Goal: Task Accomplishment & Management: Manage account settings

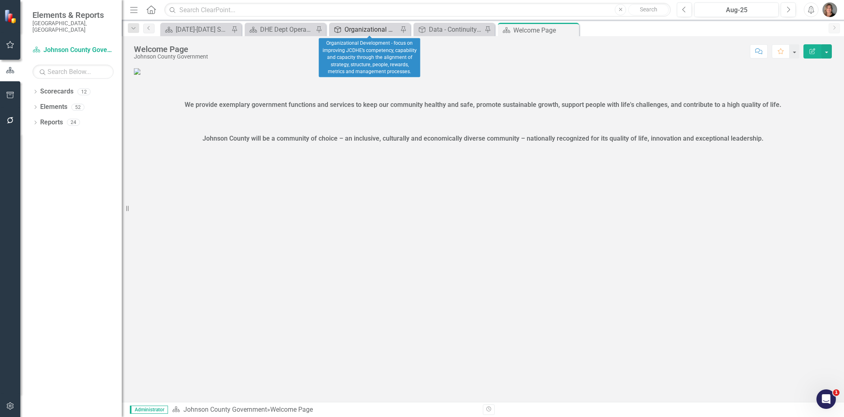
click at [350, 28] on div "Organizational Development - focus on improving JCDHE’s competency, capability …" at bounding box center [372, 29] width 54 height 10
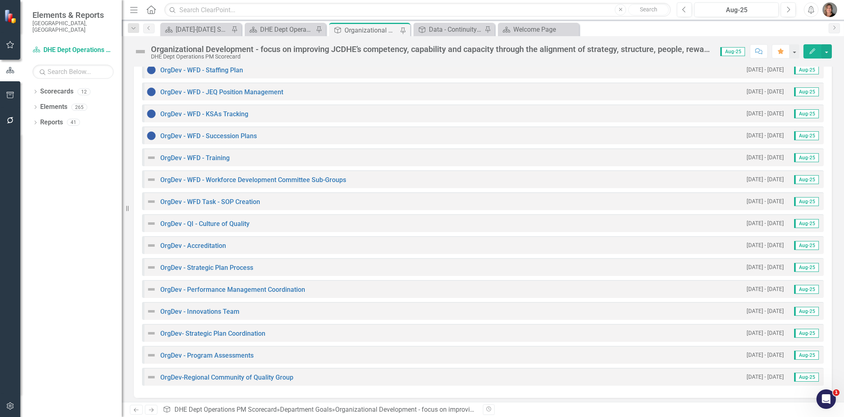
scroll to position [473, 0]
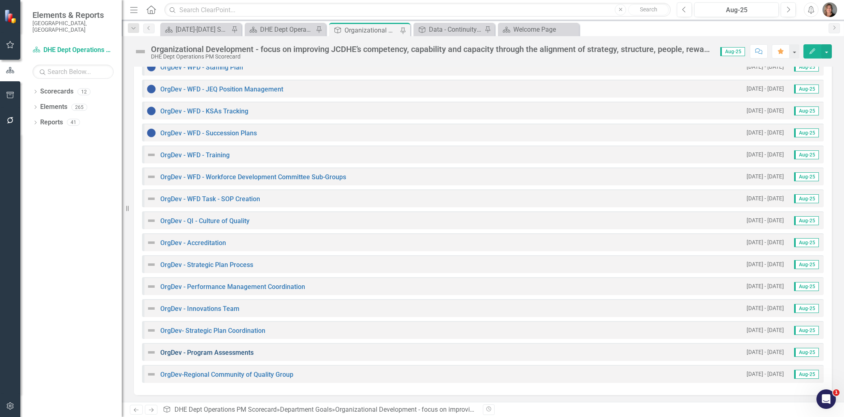
click at [212, 349] on link "OrgDev - Program Assessments" at bounding box center [206, 352] width 93 height 8
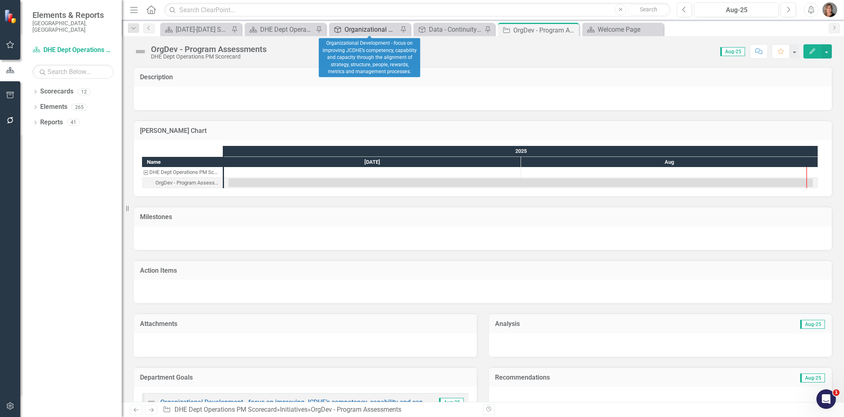
click at [375, 29] on div "Organizational Development - focus on improving JCDHE’s competency, capability …" at bounding box center [372, 29] width 54 height 10
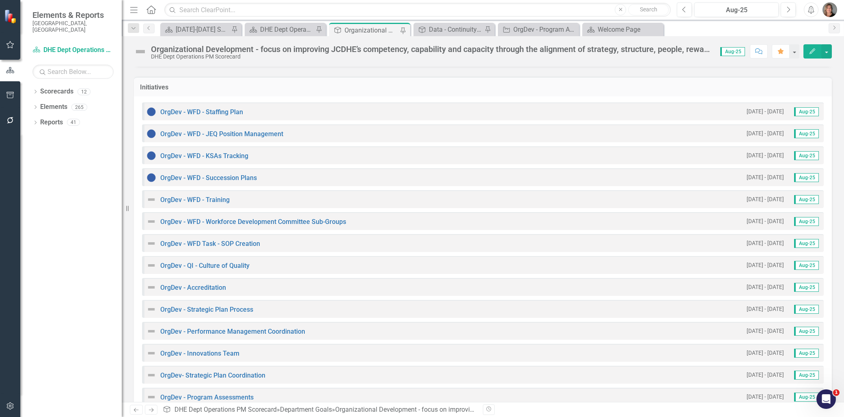
scroll to position [427, 0]
click at [323, 219] on link "OrgDev - WFD - Workforce Development Committee Sub-Groups" at bounding box center [253, 222] width 186 height 8
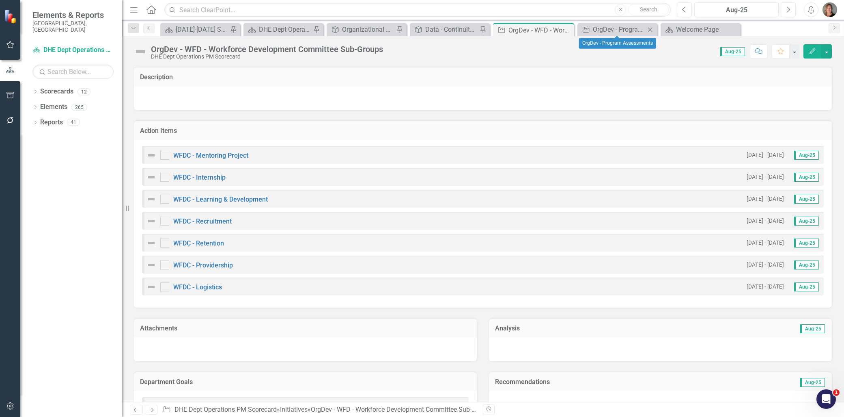
click at [651, 27] on icon "Close" at bounding box center [650, 29] width 8 height 6
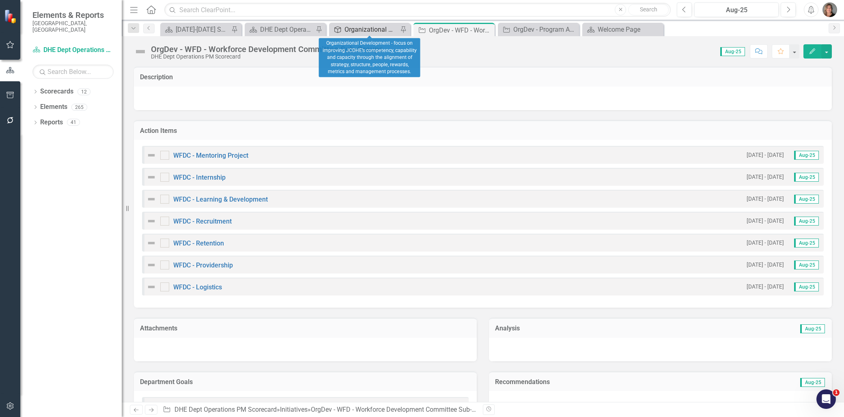
click at [382, 28] on div "Organizational Development - focus on improving JCDHE’s competency, capability …" at bounding box center [372, 29] width 54 height 10
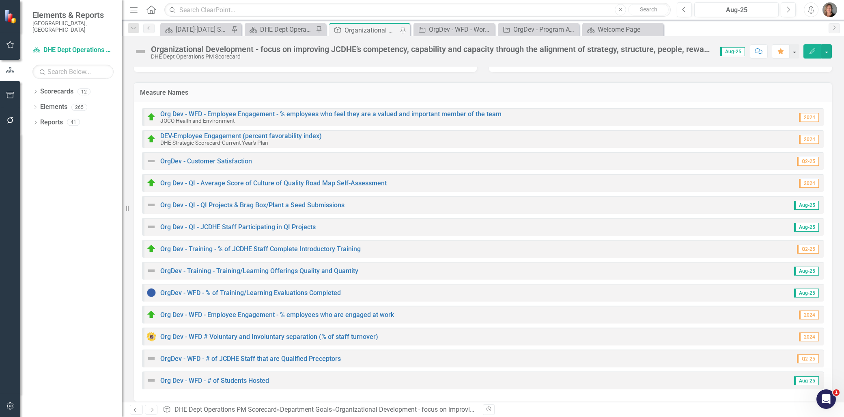
scroll to position [90, 0]
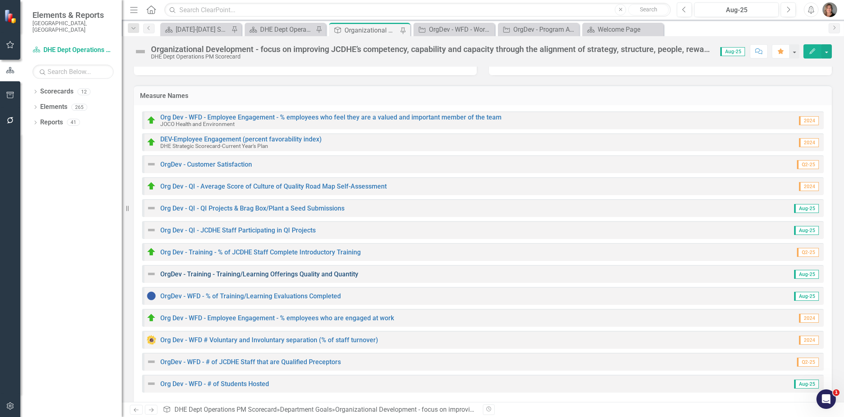
click at [335, 273] on link "OrgDev - Training - Training/Learning Offerings Quality and Quantity" at bounding box center [259, 274] width 198 height 8
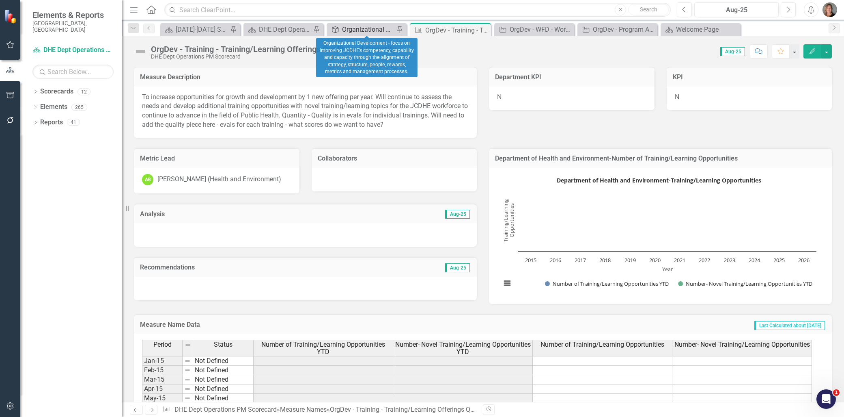
click at [376, 28] on div "Organizational Development - focus on improving JCDHE’s competency, capability …" at bounding box center [368, 29] width 52 height 10
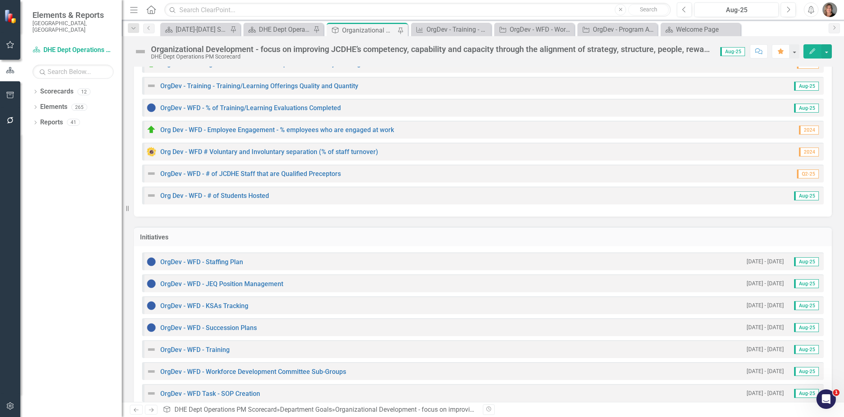
scroll to position [292, 0]
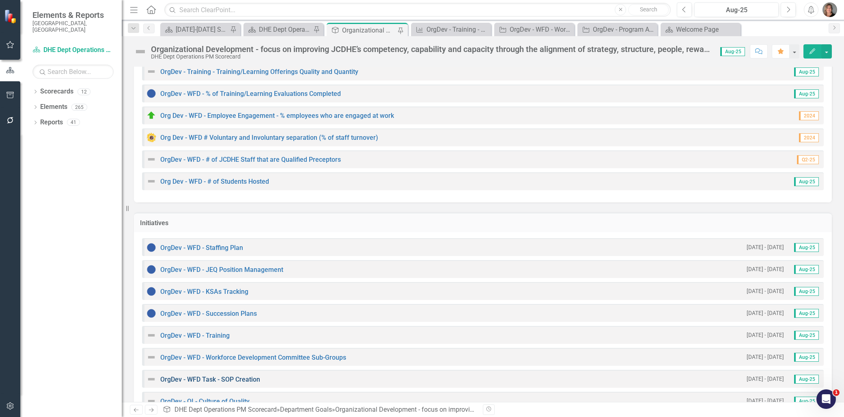
click at [231, 376] on link "OrgDev - WFD Task - SOP Creation" at bounding box center [210, 379] width 100 height 8
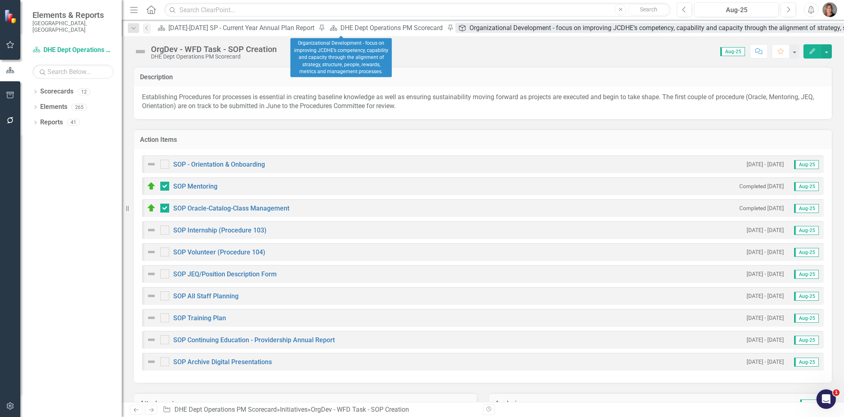
click at [470, 30] on div "Organizational Development - focus on improving JCDHE’s competency, capability …" at bounding box center [748, 28] width 556 height 10
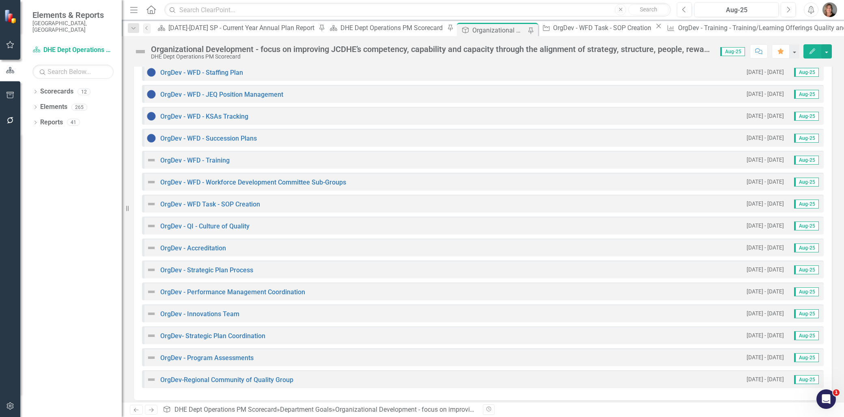
scroll to position [473, 0]
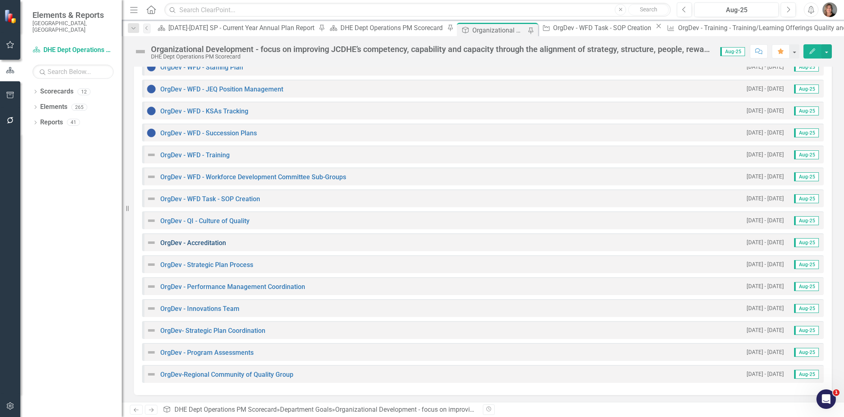
click at [217, 240] on link "OrgDev - Accreditation" at bounding box center [193, 243] width 66 height 8
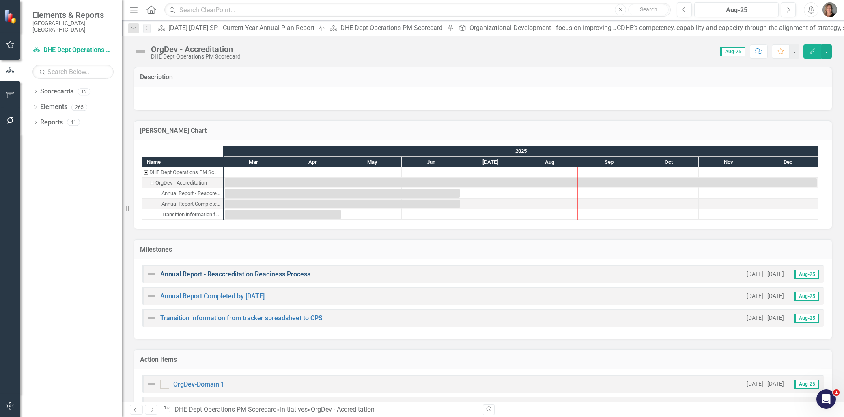
click at [270, 274] on link "Annual Report - Reaccreditation Readiness Process" at bounding box center [235, 274] width 150 height 8
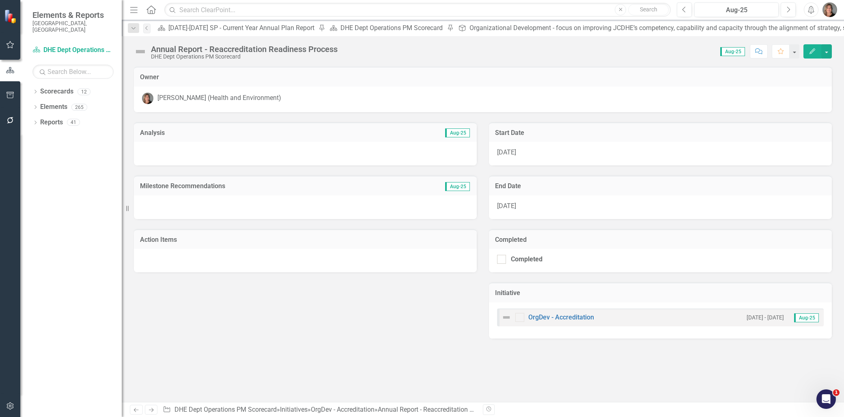
click at [140, 51] on img at bounding box center [140, 51] width 13 height 13
click at [142, 51] on img at bounding box center [140, 51] width 13 height 13
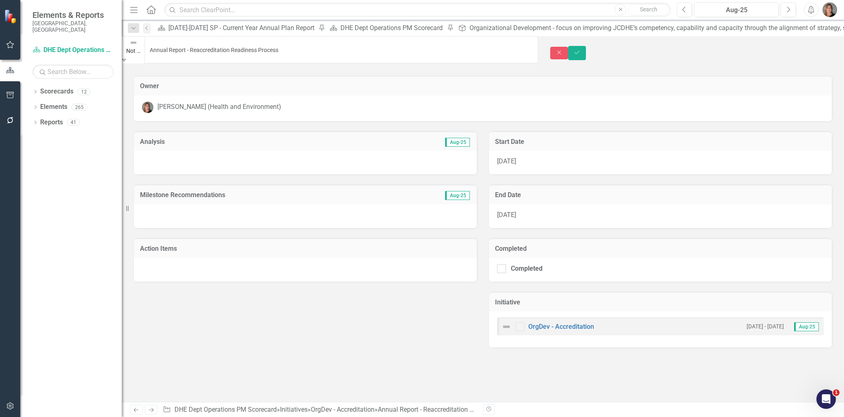
click at [126, 59] on icon at bounding box center [124, 60] width 4 height 2
click at [216, 151] on div at bounding box center [305, 163] width 343 height 24
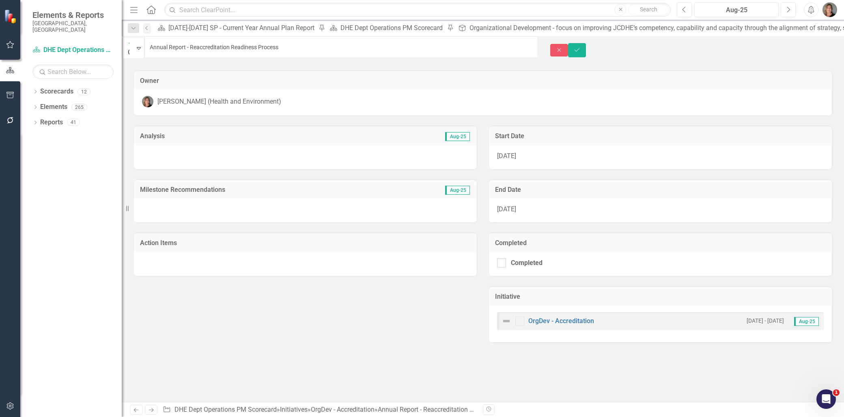
click at [216, 147] on div at bounding box center [305, 157] width 343 height 24
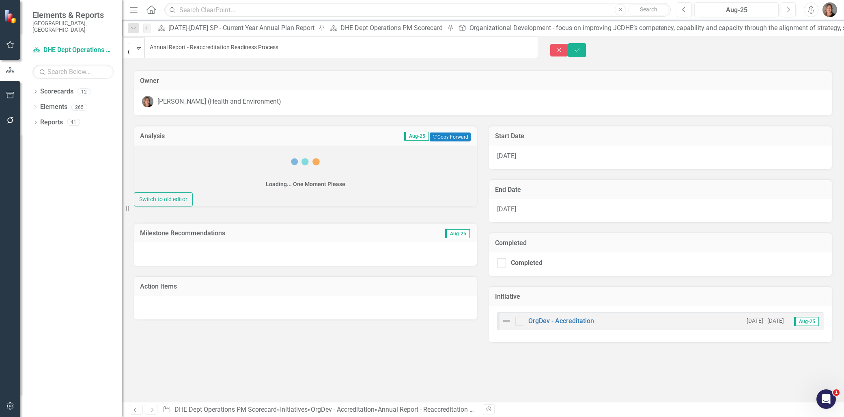
click at [216, 147] on div "Loading... One Moment Please Switch to old editor" at bounding box center [305, 175] width 343 height 61
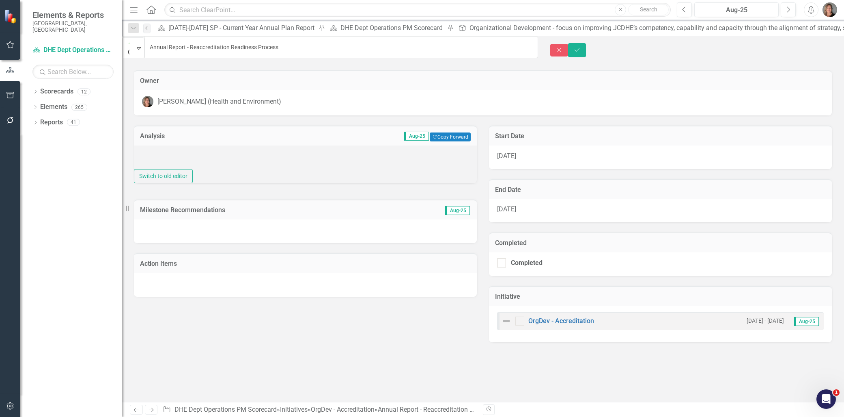
click at [214, 158] on div at bounding box center [305, 157] width 343 height 24
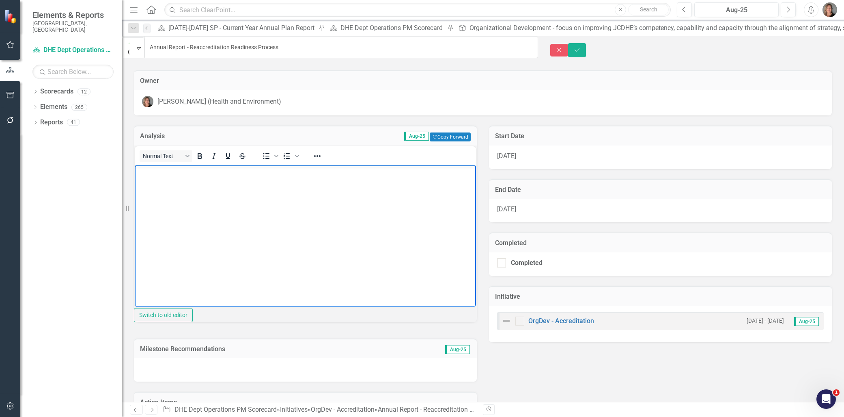
click at [188, 175] on p "Rich Text Area. Press ALT-0 for help." at bounding box center [305, 172] width 337 height 10
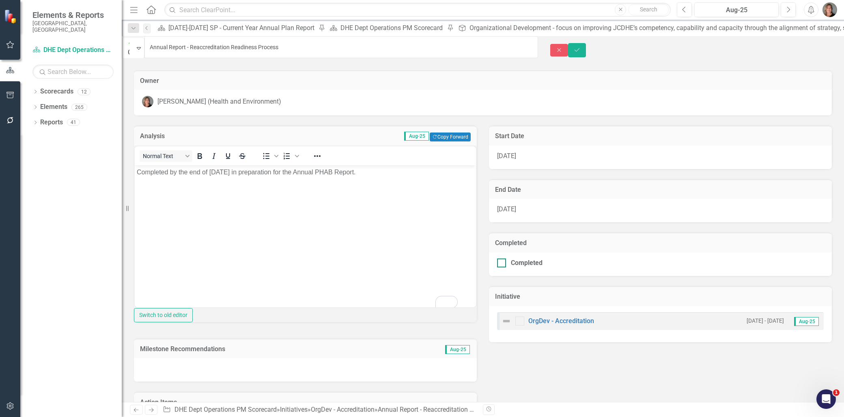
click at [497, 260] on div at bounding box center [501, 262] width 9 height 9
click at [497, 260] on input "Completed" at bounding box center [499, 260] width 5 height 5
checkbox input "true"
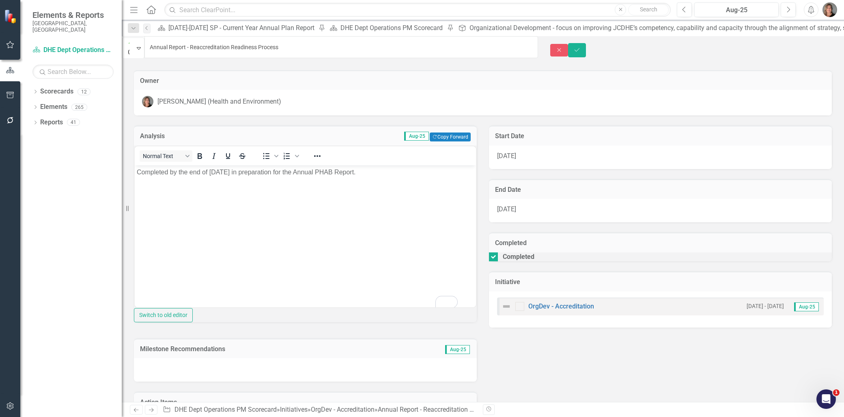
click at [297, 381] on div at bounding box center [305, 370] width 343 height 24
click at [294, 381] on div at bounding box center [305, 370] width 343 height 24
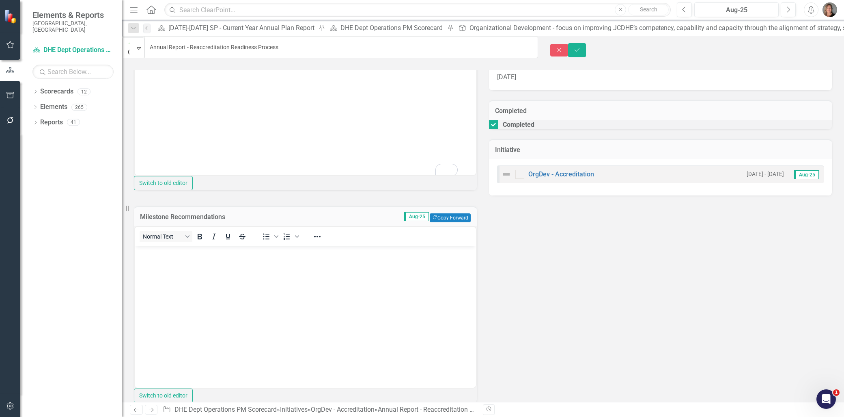
scroll to position [135, 0]
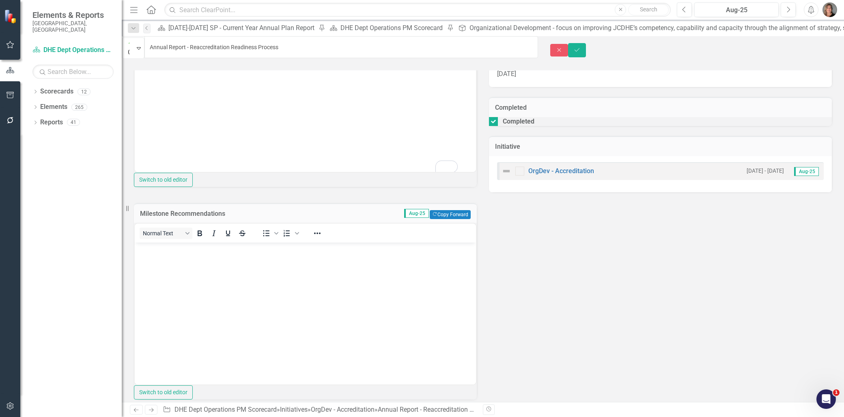
click at [342, 261] on body "Rich Text Area. Press ALT-0 for help." at bounding box center [305, 303] width 341 height 122
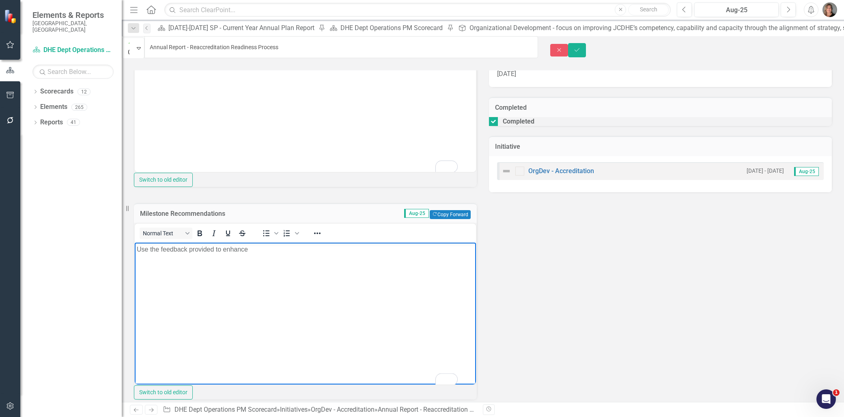
click at [188, 249] on p "Use the feedback provided to enhance" at bounding box center [305, 249] width 337 height 10
click at [279, 248] on p "Use the feedback that was provided to enhance" at bounding box center [305, 249] width 337 height 10
click at [368, 249] on p "Use the feedback that was provided to enhance our Re-Accreditation submission […" at bounding box center [305, 249] width 337 height 10
click at [417, 249] on p "Use the feedback that was provided to enhance our Re-Accreditation submission i…" at bounding box center [305, 249] width 337 height 10
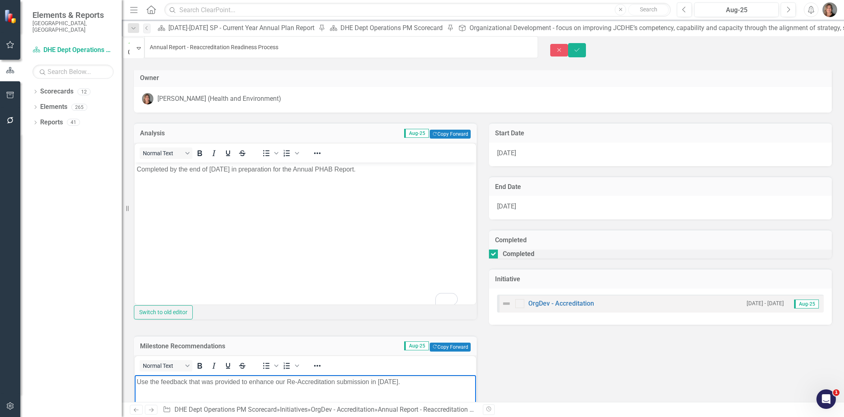
scroll to position [0, 0]
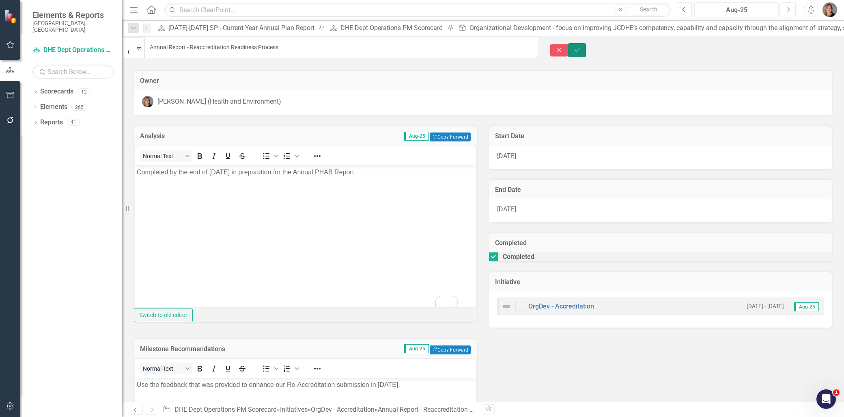
click at [581, 47] on icon "Save" at bounding box center [577, 50] width 7 height 6
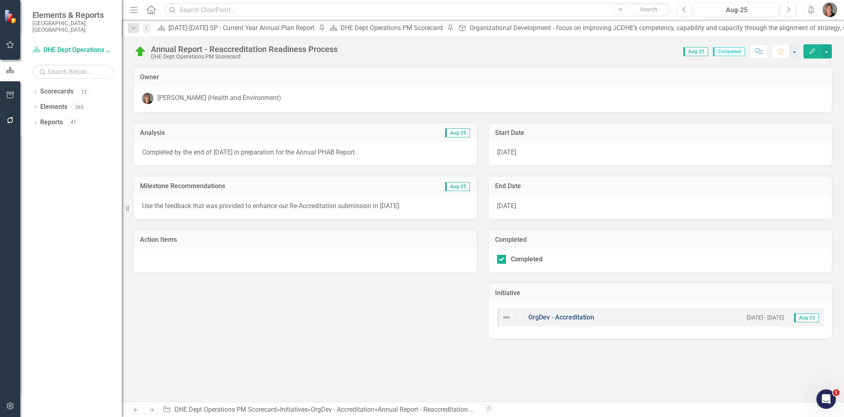
click at [577, 315] on link "OrgDev - Accreditation" at bounding box center [562, 317] width 66 height 8
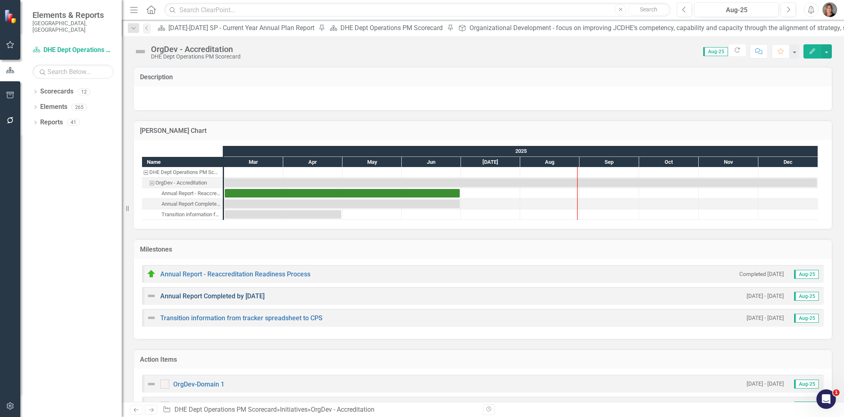
click at [232, 292] on link "Annual Report Completed by [DATE]" at bounding box center [212, 296] width 104 height 8
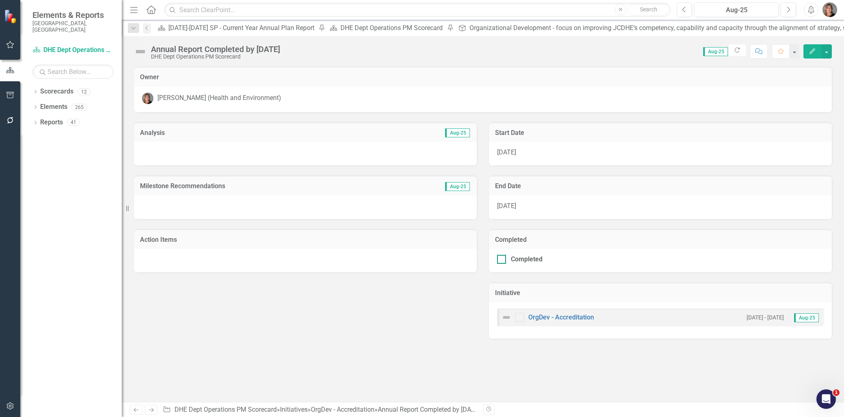
click at [498, 258] on input "Completed" at bounding box center [499, 257] width 5 height 5
checkbox input "true"
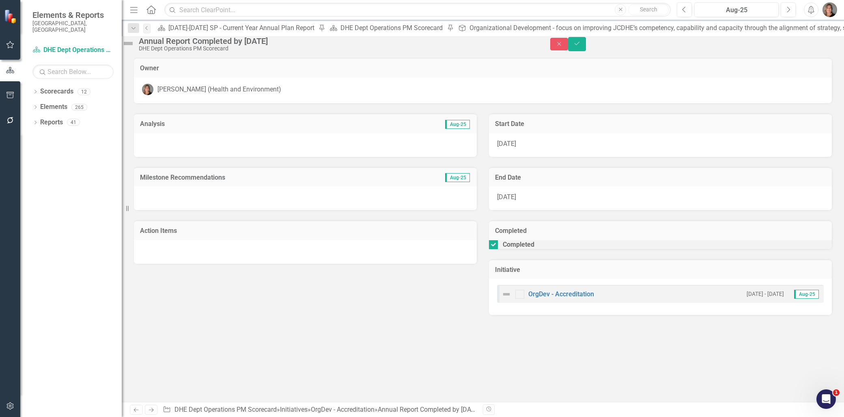
click at [135, 46] on img at bounding box center [128, 43] width 13 height 13
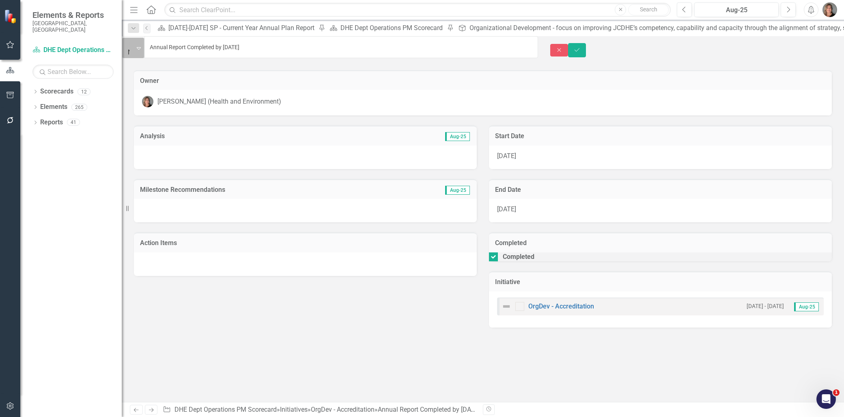
click at [141, 48] on icon "Expand" at bounding box center [139, 48] width 4 height 6
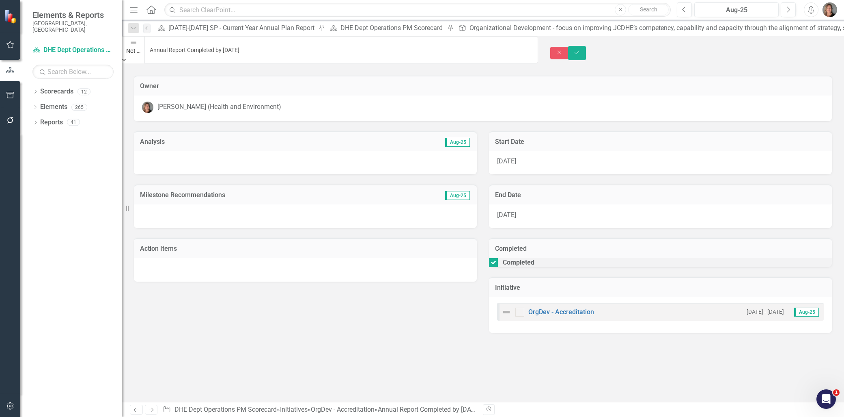
click at [586, 47] on button "Save" at bounding box center [577, 53] width 18 height 14
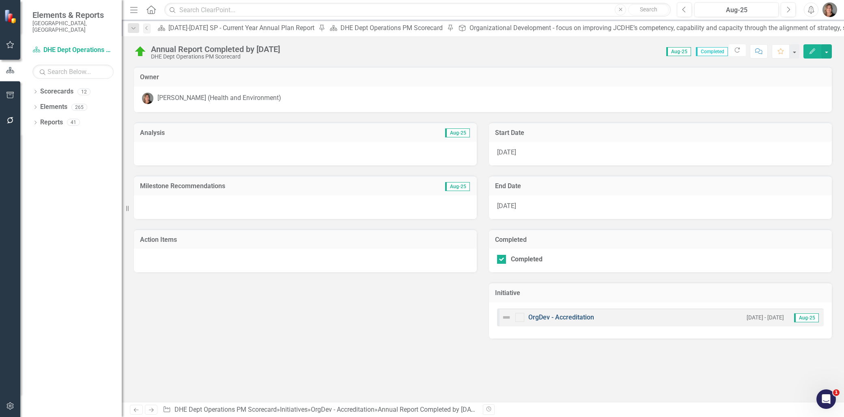
click at [576, 317] on link "OrgDev - Accreditation" at bounding box center [562, 317] width 66 height 8
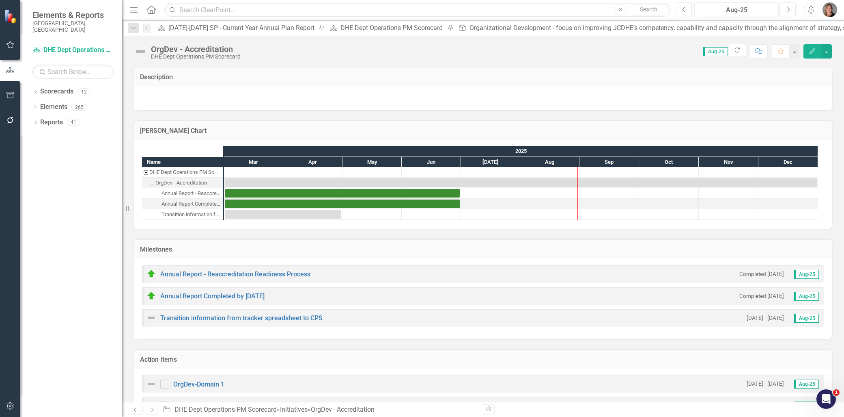
click at [142, 53] on img at bounding box center [140, 51] width 13 height 13
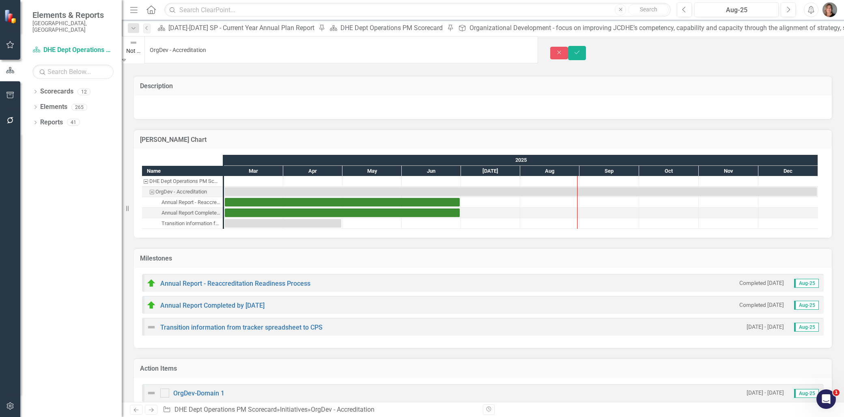
click at [126, 57] on icon "Expand" at bounding box center [124, 60] width 4 height 6
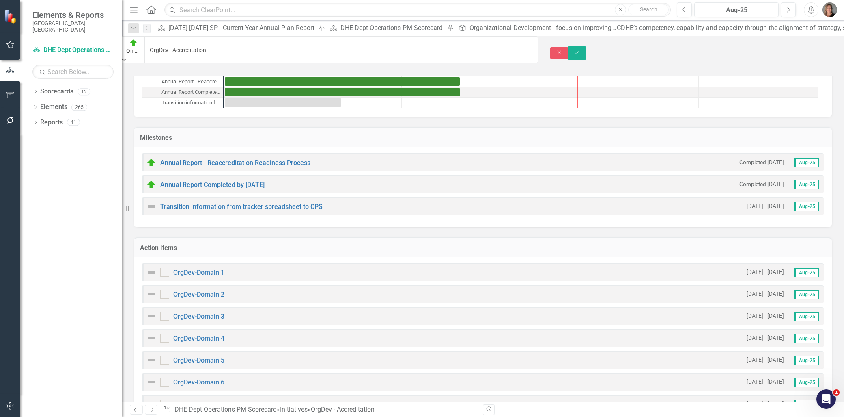
scroll to position [90, 0]
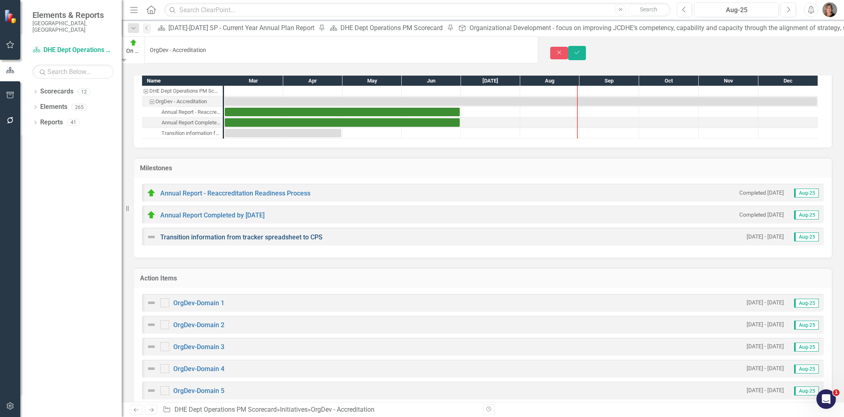
click at [307, 233] on link "Transition information from tracker spreadsheet to CPS" at bounding box center [241, 237] width 162 height 8
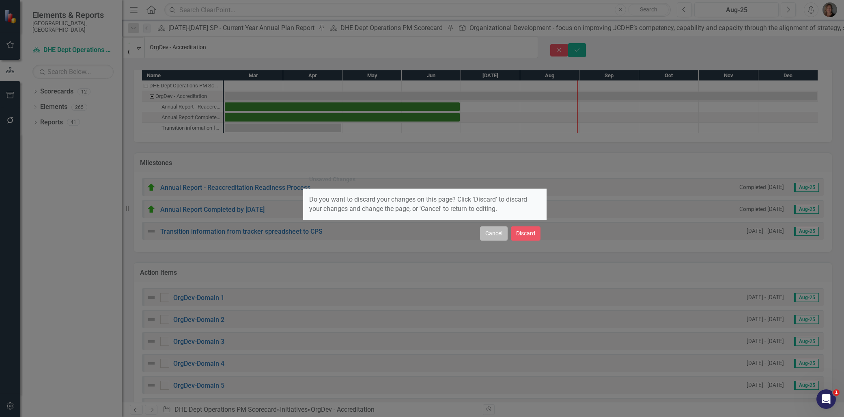
click at [499, 233] on button "Cancel" at bounding box center [494, 233] width 28 height 14
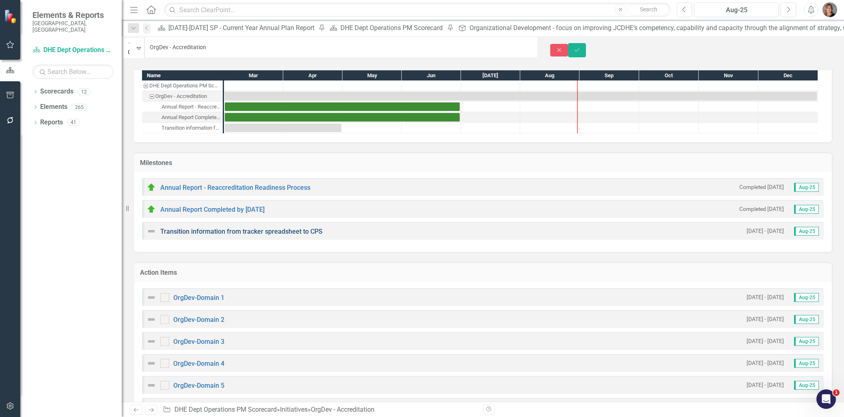
click at [225, 227] on link "Transition information from tracker spreadsheet to CPS" at bounding box center [241, 231] width 162 height 8
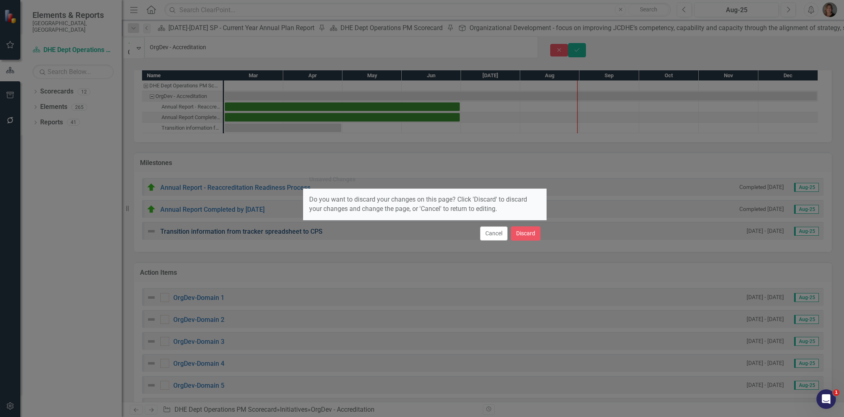
click at [225, 225] on div "Unsaved Changes Do you want to discard your changes on this page? Click 'Discar…" at bounding box center [422, 208] width 844 height 417
click at [488, 233] on button "Cancel" at bounding box center [494, 233] width 28 height 14
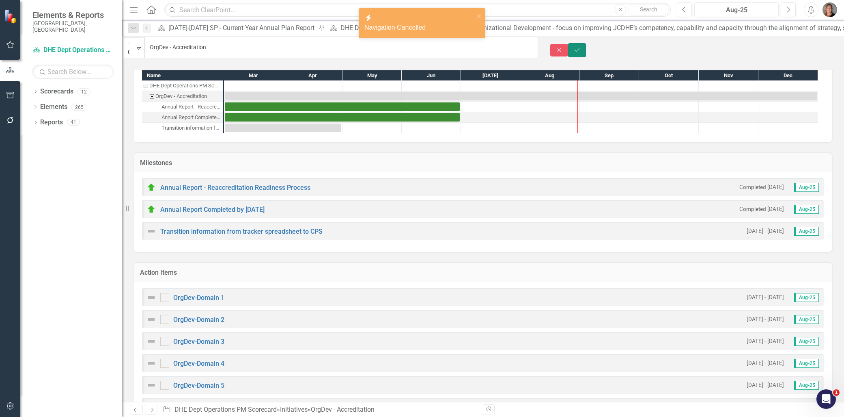
click at [581, 47] on icon "Save" at bounding box center [577, 50] width 7 height 6
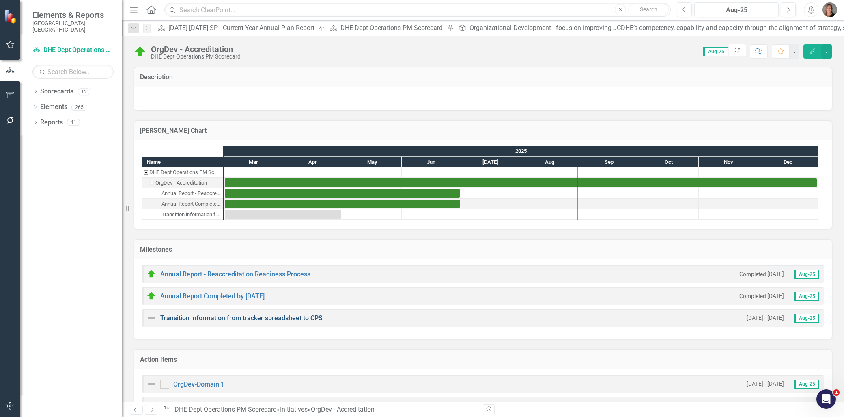
click at [236, 314] on link "Transition information from tracker spreadsheet to CPS" at bounding box center [241, 318] width 162 height 8
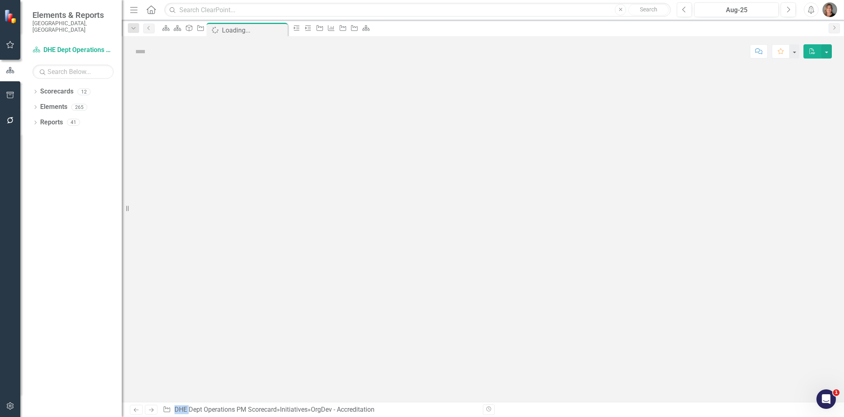
click at [236, 313] on div at bounding box center [483, 234] width 723 height 335
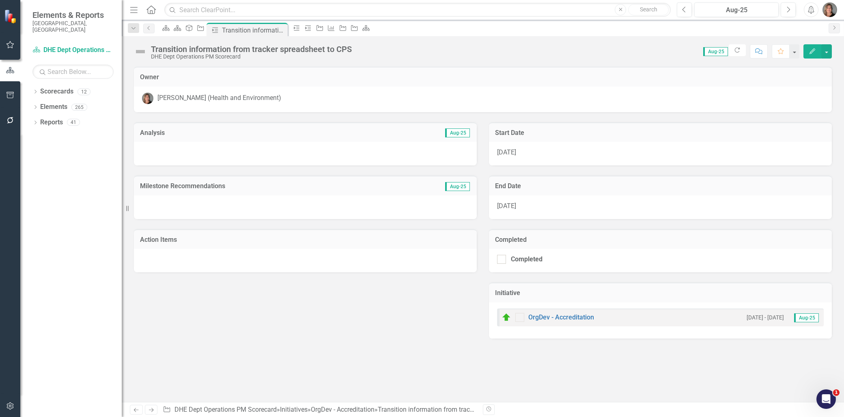
click at [526, 204] on div "[DATE]" at bounding box center [660, 207] width 343 height 24
click at [516, 203] on span "[DATE]" at bounding box center [506, 206] width 19 height 8
click at [516, 205] on span "[DATE]" at bounding box center [506, 206] width 19 height 8
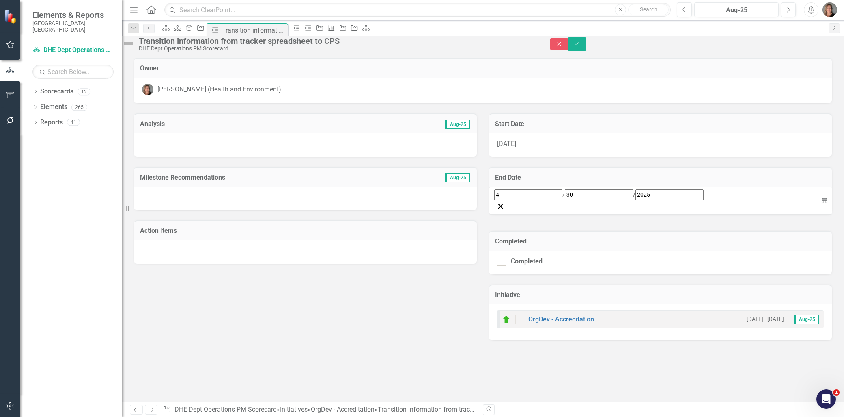
click at [636, 200] on input "2025" at bounding box center [670, 194] width 68 height 11
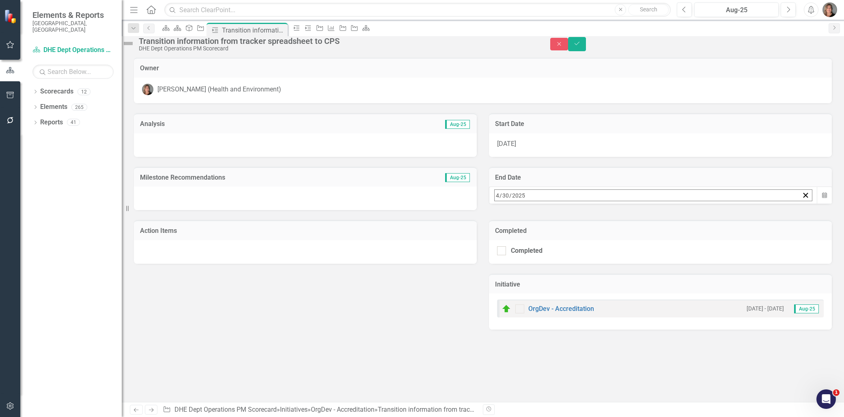
click at [526, 201] on input "2025" at bounding box center [519, 195] width 14 height 11
type input "2026"
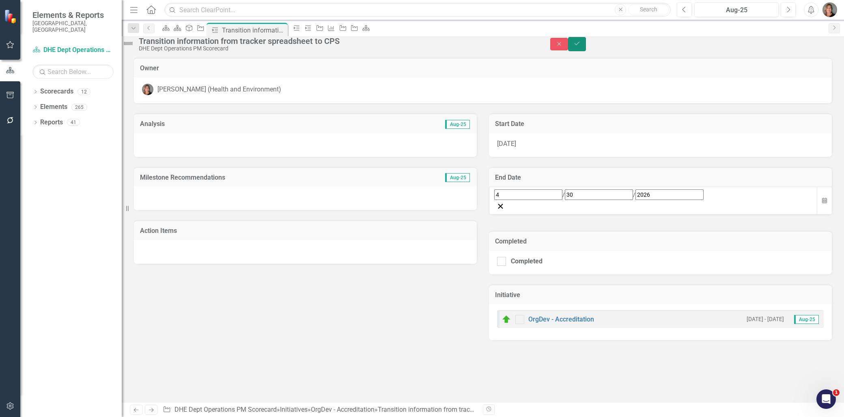
click at [581, 45] on icon "Save" at bounding box center [577, 44] width 7 height 6
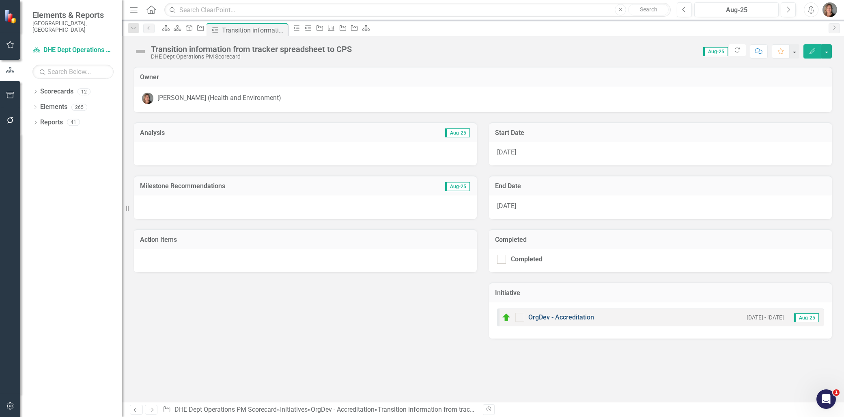
click at [568, 313] on link "OrgDev - Accreditation" at bounding box center [562, 317] width 66 height 8
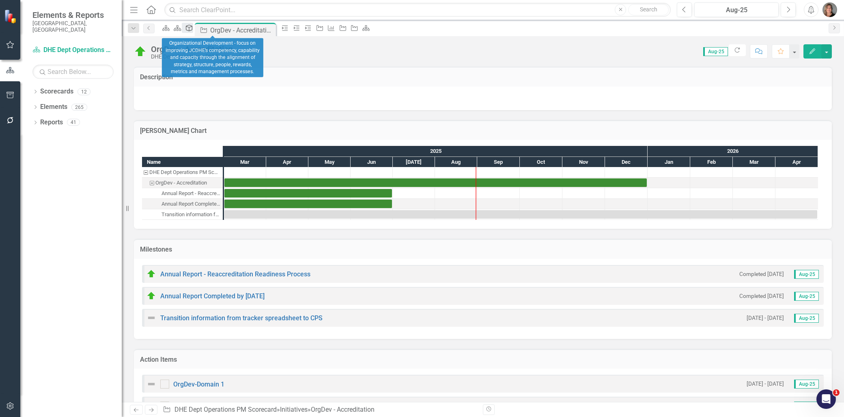
click at [193, 29] on icon "Department Goal" at bounding box center [189, 28] width 8 height 6
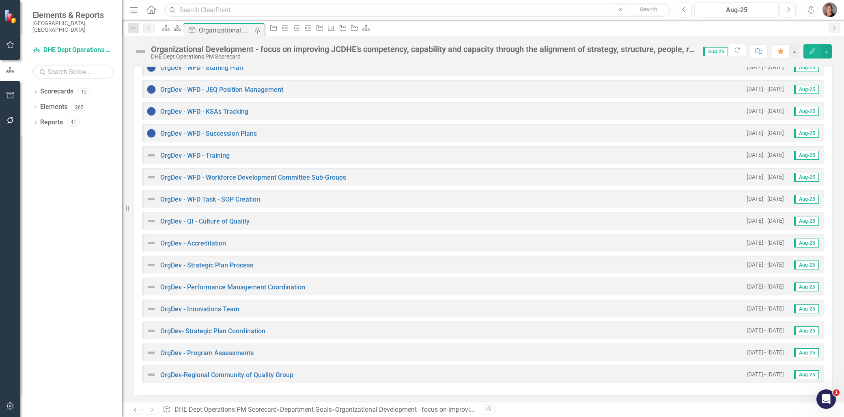
scroll to position [473, 0]
click at [211, 241] on link "OrgDev - Accreditation" at bounding box center [193, 243] width 66 height 8
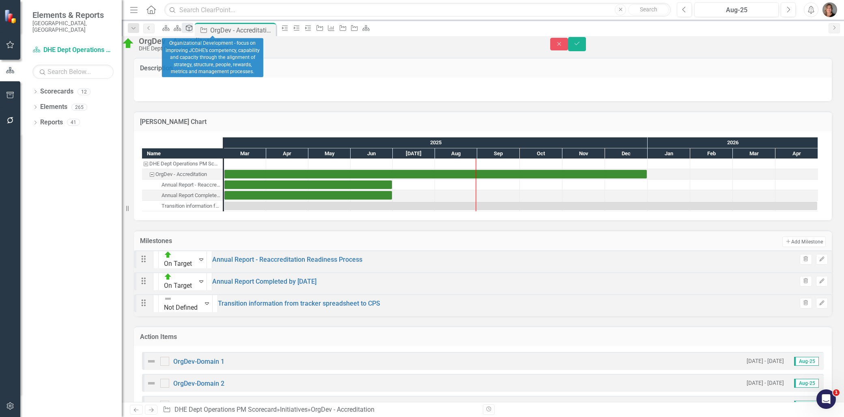
click at [192, 31] on icon at bounding box center [189, 28] width 6 height 6
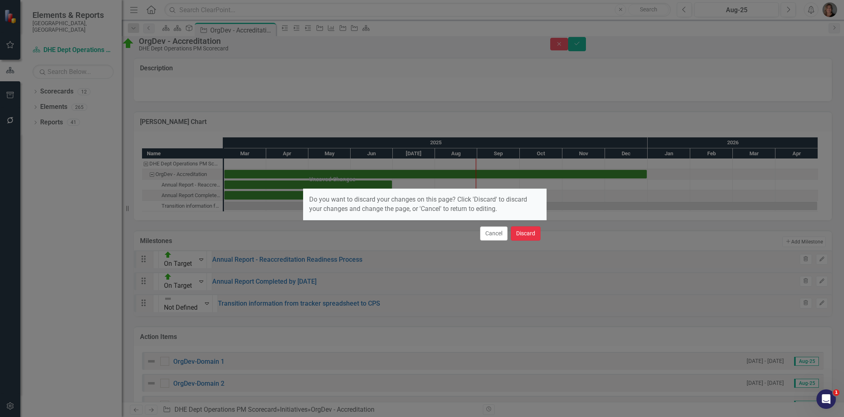
click at [517, 234] on button "Discard" at bounding box center [526, 233] width 30 height 14
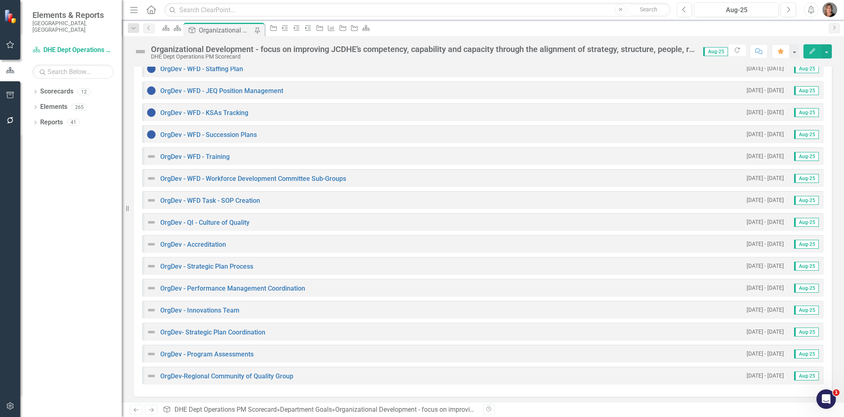
scroll to position [473, 0]
click at [216, 264] on link "OrgDev - Strategic Plan Process" at bounding box center [206, 265] width 93 height 8
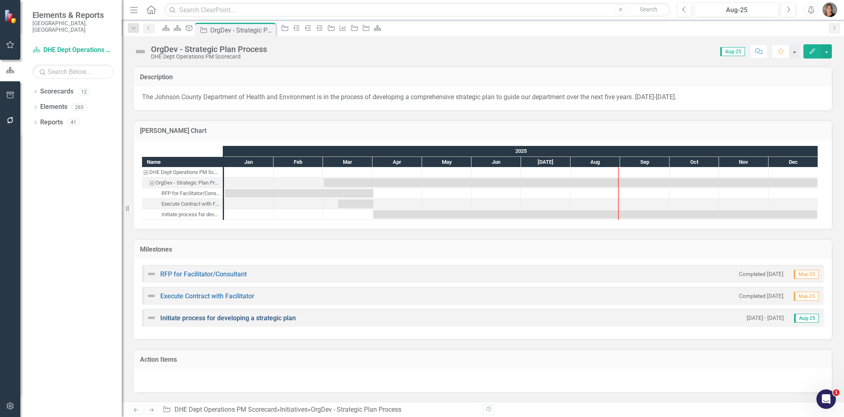
click at [274, 317] on link "Initiate process for developing a strategic plan" at bounding box center [228, 318] width 136 height 8
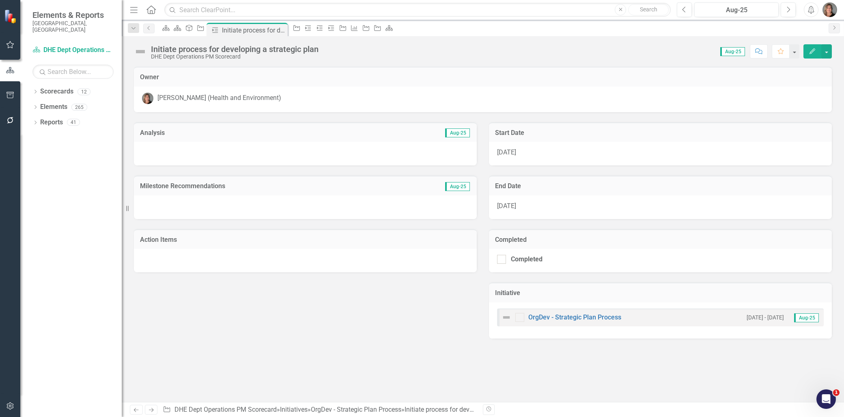
click at [270, 145] on div at bounding box center [305, 154] width 343 height 24
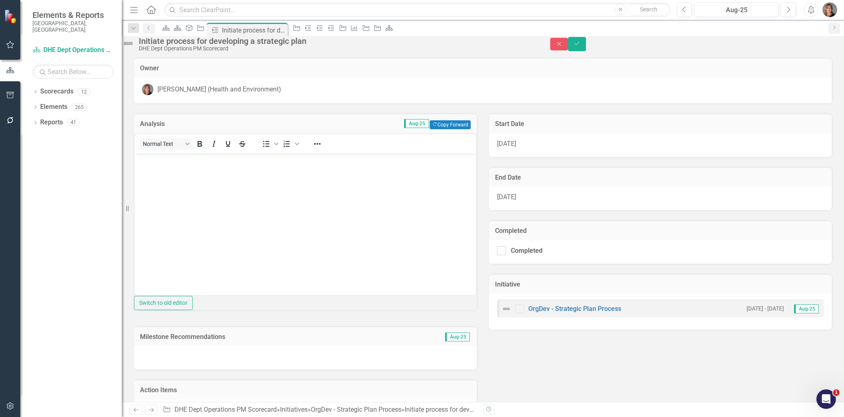
click at [255, 162] on p "Rich Text Area. Press ALT-0 for help." at bounding box center [305, 160] width 337 height 10
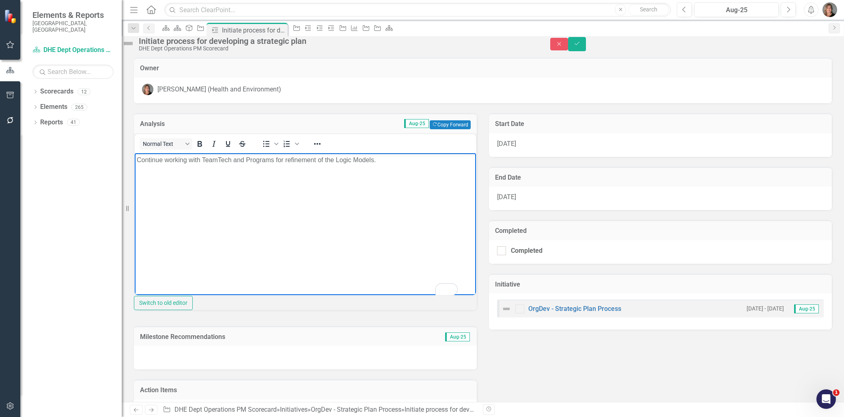
drag, startPoint x: 382, startPoint y: 163, endPoint x: 130, endPoint y: 160, distance: 251.7
click at [135, 160] on html "Continue working with TeamTech and Programs for refinement of the Logic Models." at bounding box center [305, 214] width 341 height 122
copy p "Continue working with TeamTech and Programs for refinement of the Logic Models."
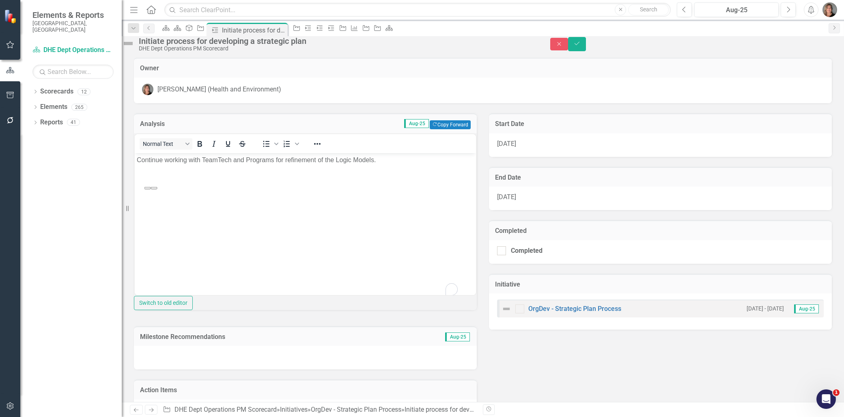
click at [355, 369] on div at bounding box center [305, 357] width 343 height 24
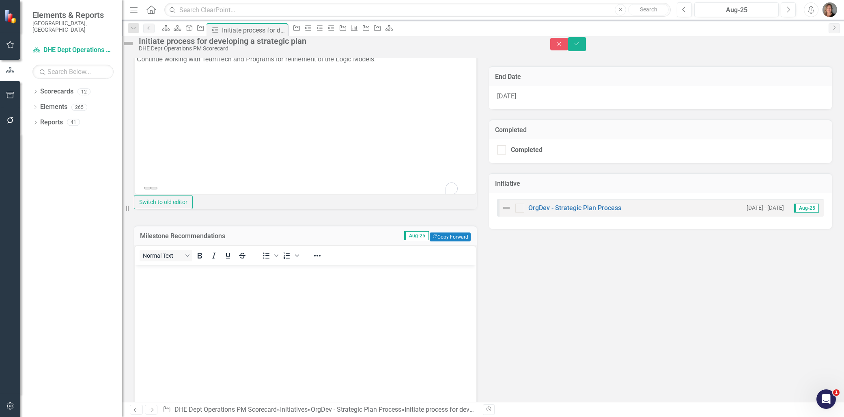
scroll to position [135, 0]
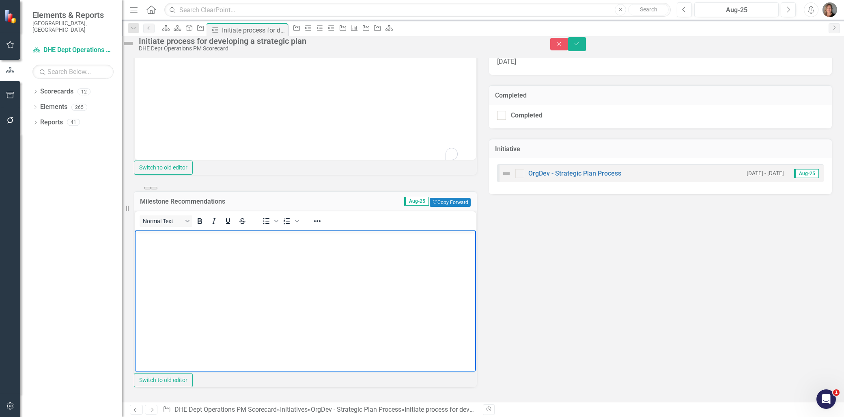
click at [336, 243] on body "Rich Text Area. Press ALT-0 for help." at bounding box center [305, 291] width 341 height 122
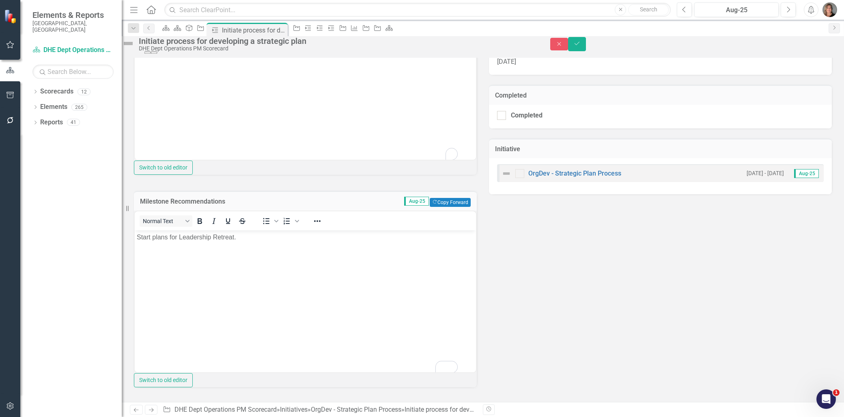
click at [135, 47] on img at bounding box center [128, 43] width 13 height 13
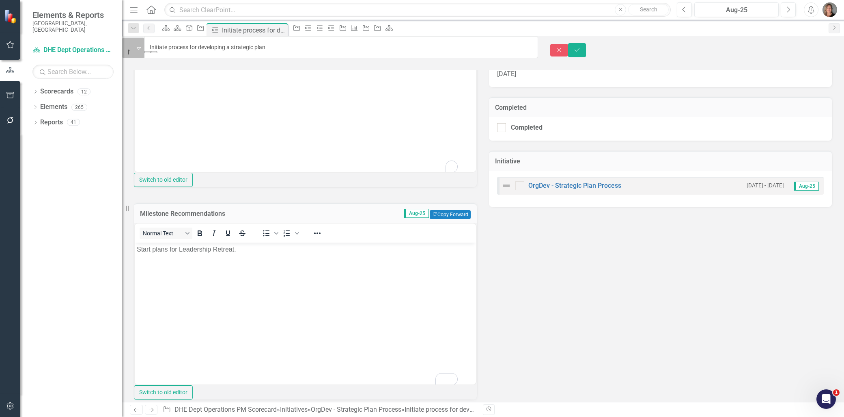
click at [136, 47] on img at bounding box center [132, 43] width 8 height 8
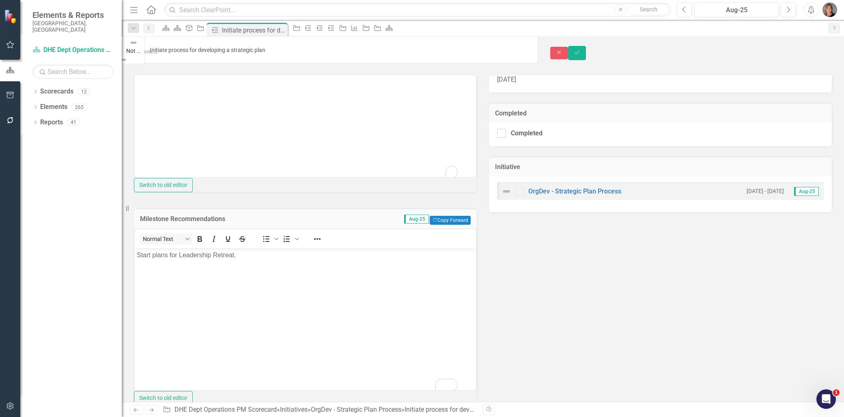
click at [581, 50] on icon "Save" at bounding box center [577, 53] width 7 height 6
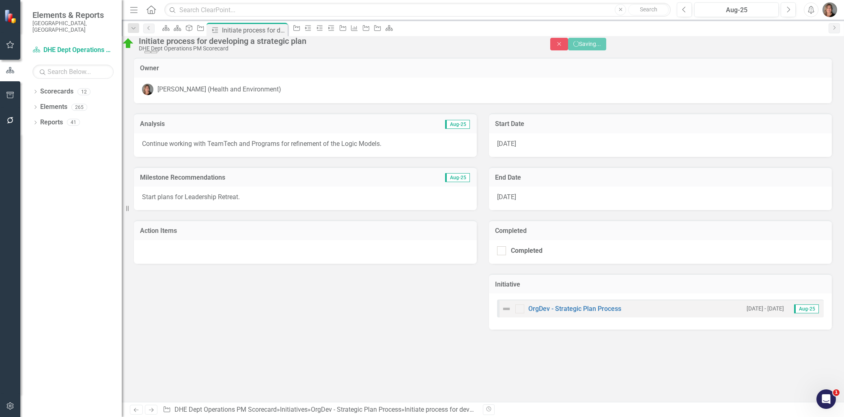
scroll to position [0, 0]
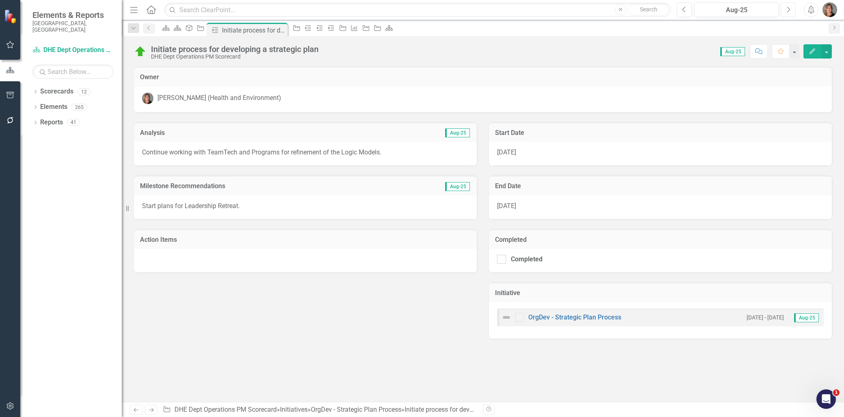
click at [788, 7] on icon "Next" at bounding box center [788, 9] width 4 height 7
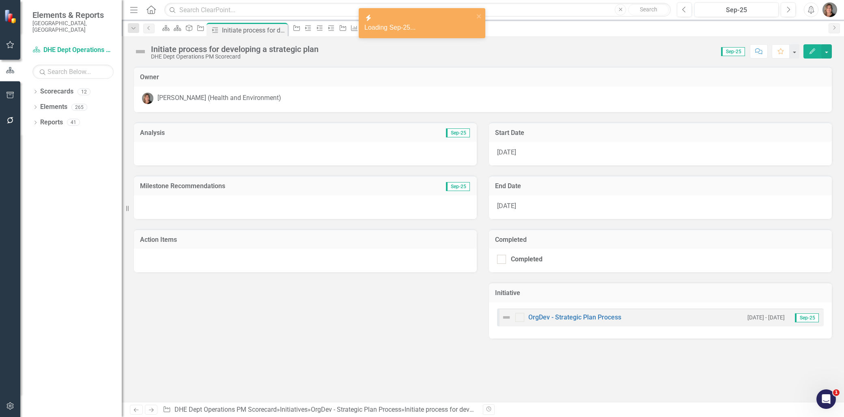
click at [261, 206] on div at bounding box center [305, 207] width 343 height 24
click at [261, 148] on div at bounding box center [305, 154] width 343 height 24
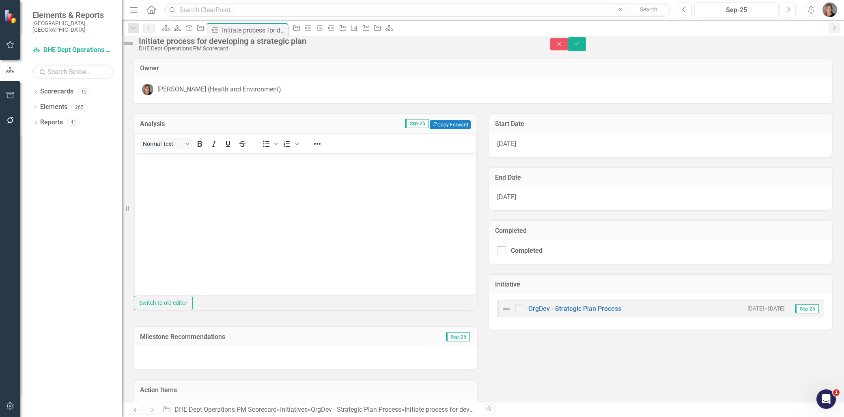
click at [246, 170] on body "Rich Text Area. Press ALT-0 for help." at bounding box center [305, 214] width 341 height 122
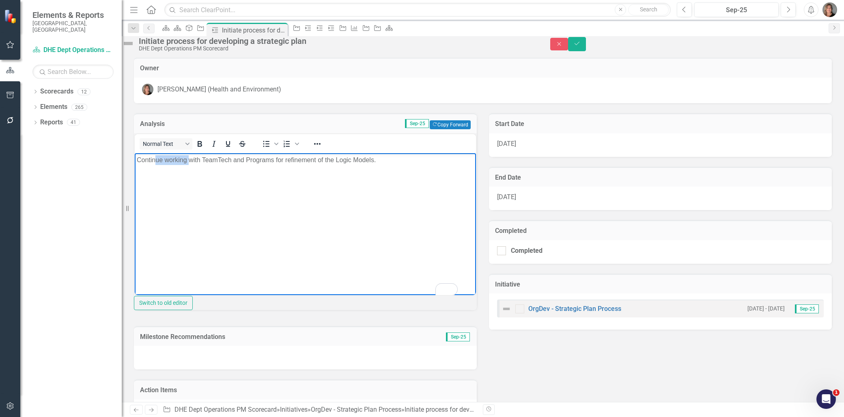
drag, startPoint x: 188, startPoint y: 158, endPoint x: 156, endPoint y: 158, distance: 32.5
click at [156, 158] on p "Continue working with TeamTech and Programs for refinement of the Logic Models." at bounding box center [305, 160] width 337 height 10
click at [242, 160] on p "Completed work with TeamTech and Programs for refinement of the Logic Models." at bounding box center [305, 160] width 337 height 10
click at [395, 158] on p "Completed work with TeamTech and most Programs for refinement of the Logic Mode…" at bounding box center [305, 160] width 337 height 10
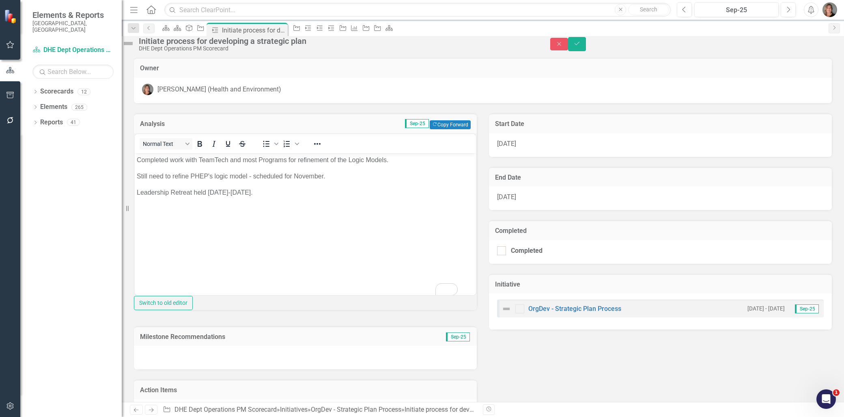
click at [283, 369] on div at bounding box center [305, 357] width 343 height 24
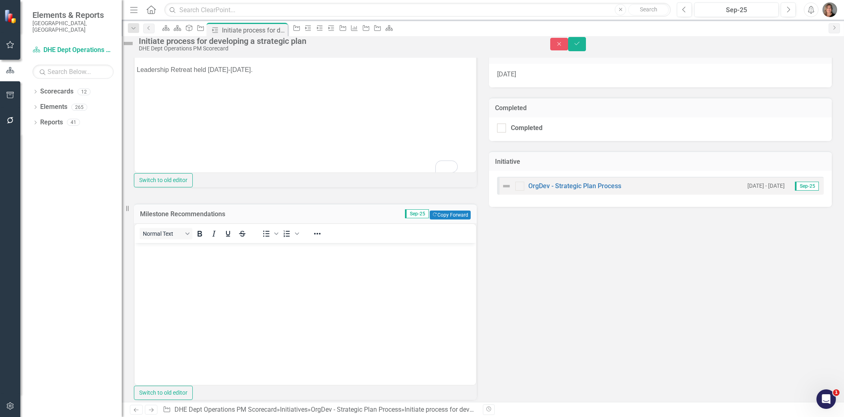
scroll to position [135, 0]
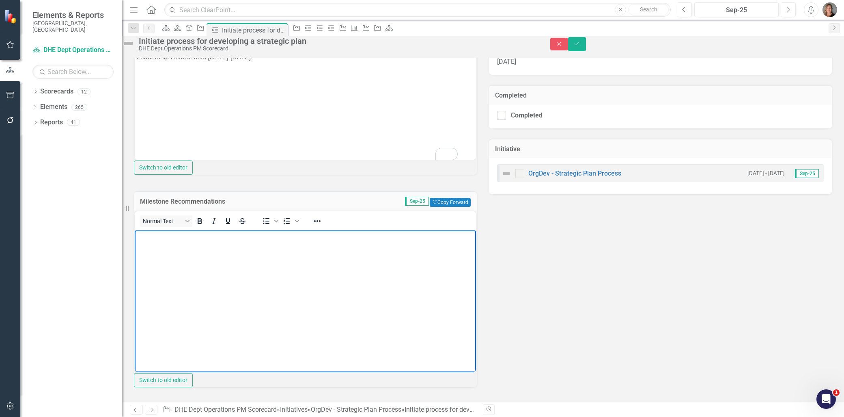
click at [303, 242] on body "Rich Text Area. Press ALT-0 for help." at bounding box center [305, 291] width 341 height 122
click at [202, 237] on p "Work with programs to implement the action" at bounding box center [305, 237] width 337 height 10
click at [363, 235] on p "Work with programs to complete the goals worksheet implement the action" at bounding box center [305, 237] width 337 height 10
click at [289, 236] on p "Work with programs to complete the goals worksheet implement the action" at bounding box center [305, 237] width 337 height 10
click at [380, 239] on p "Work with programs to complete the goals worksheet and to implement the action" at bounding box center [305, 237] width 337 height 10
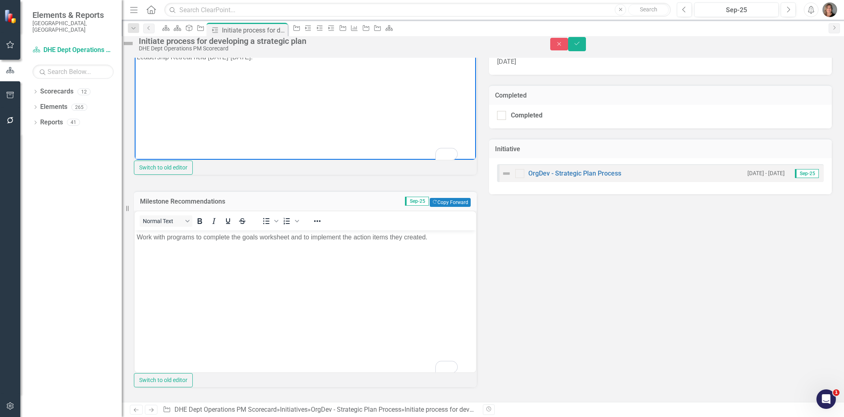
click at [259, 94] on body "Completed work with TeamTech and most Programs for refinement of the Logic Mode…" at bounding box center [305, 78] width 341 height 122
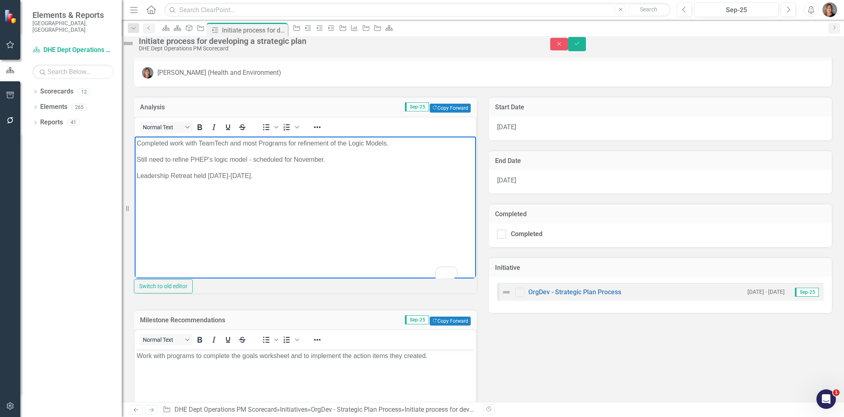
scroll to position [0, 0]
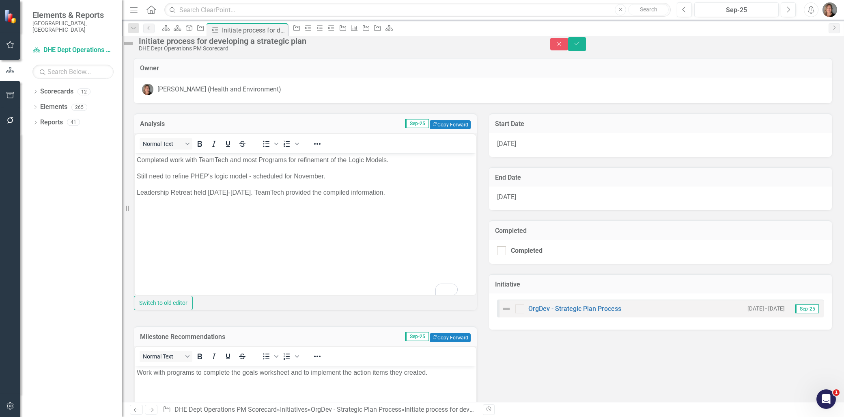
click at [135, 43] on img at bounding box center [128, 43] width 13 height 13
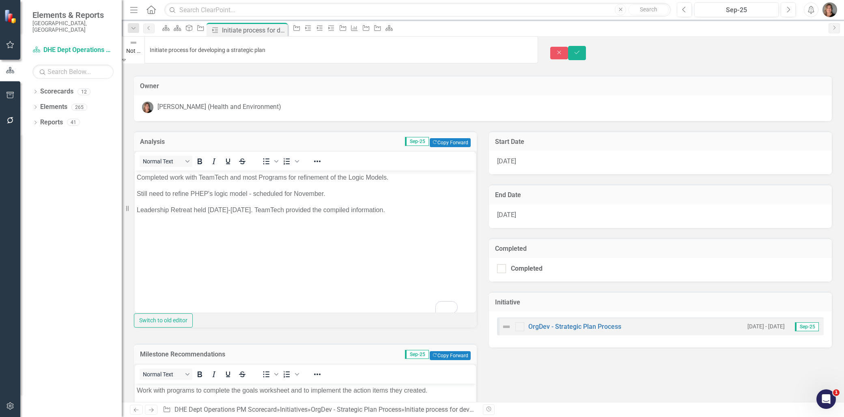
click at [126, 57] on icon "Expand" at bounding box center [124, 60] width 4 height 6
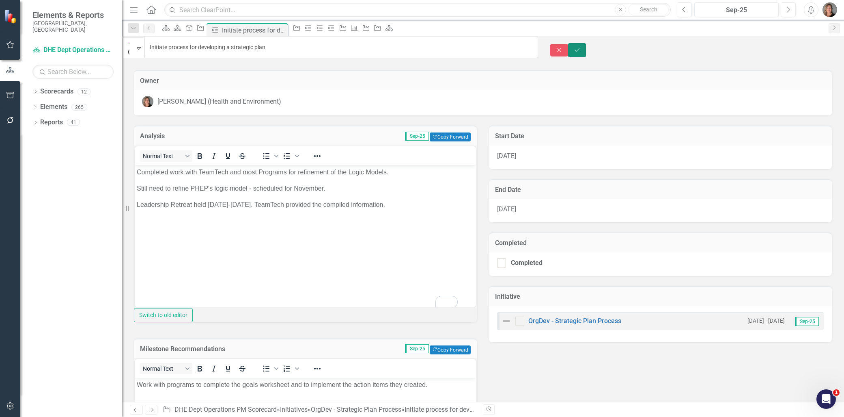
click at [581, 47] on icon "Save" at bounding box center [577, 50] width 7 height 6
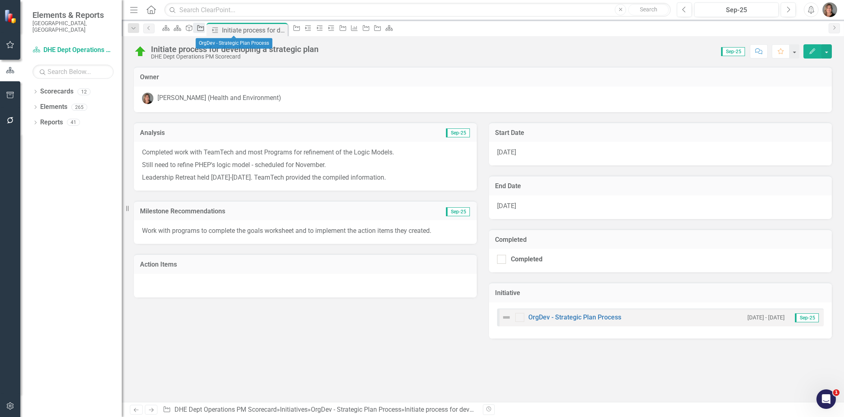
click at [205, 27] on icon "Initiative" at bounding box center [200, 28] width 8 height 6
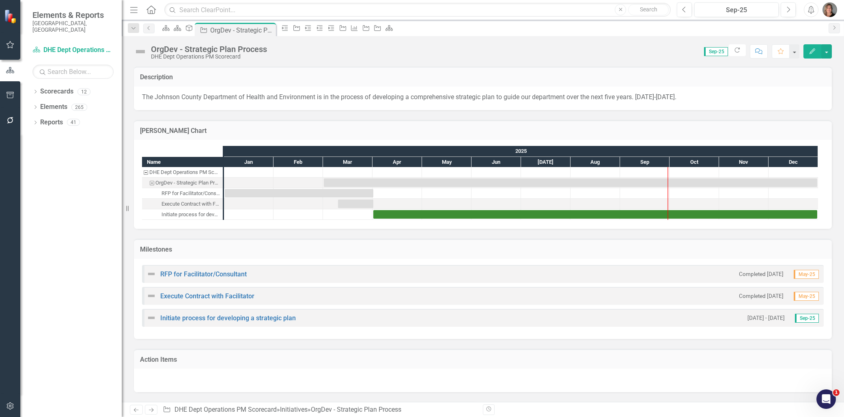
click at [155, 315] on img at bounding box center [152, 318] width 10 height 10
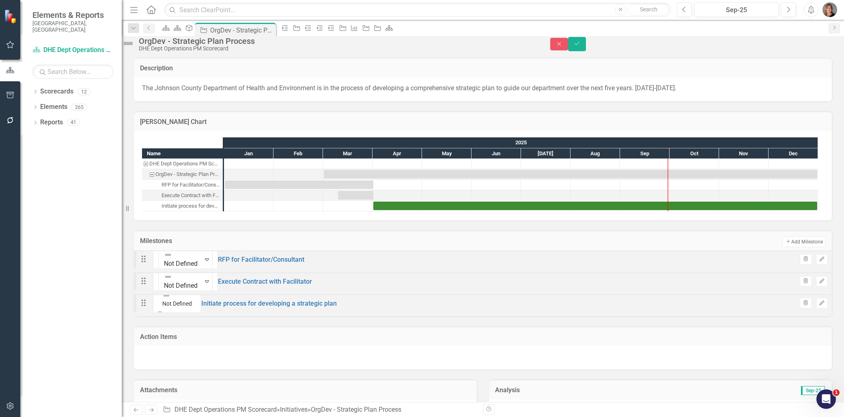
click at [162, 315] on icon "Expand" at bounding box center [160, 312] width 4 height 6
click at [162, 271] on icon "Expand" at bounding box center [160, 269] width 4 height 6
drag, startPoint x: 175, startPoint y: 300, endPoint x: 174, endPoint y: 296, distance: 4.1
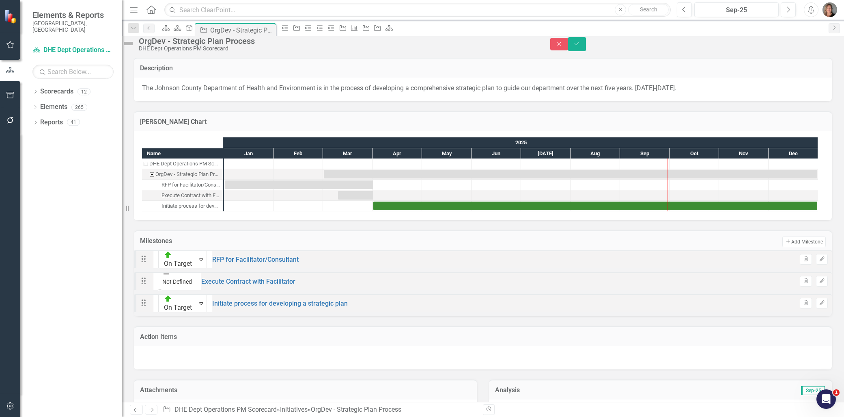
click at [162, 291] on icon at bounding box center [160, 290] width 4 height 2
click at [334, 312] on div "Drag On Target Expand Initiate process for developing a strategic plan Trash Ed…" at bounding box center [483, 303] width 698 height 18
click at [135, 47] on img at bounding box center [128, 43] width 13 height 13
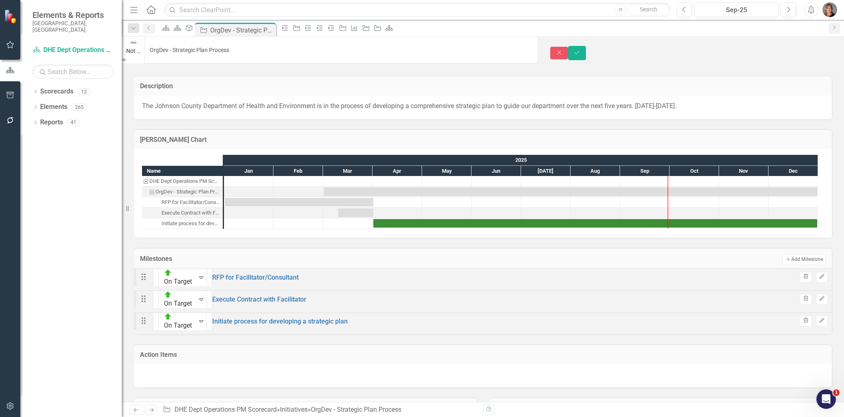
click at [126, 57] on icon "Expand" at bounding box center [124, 60] width 4 height 6
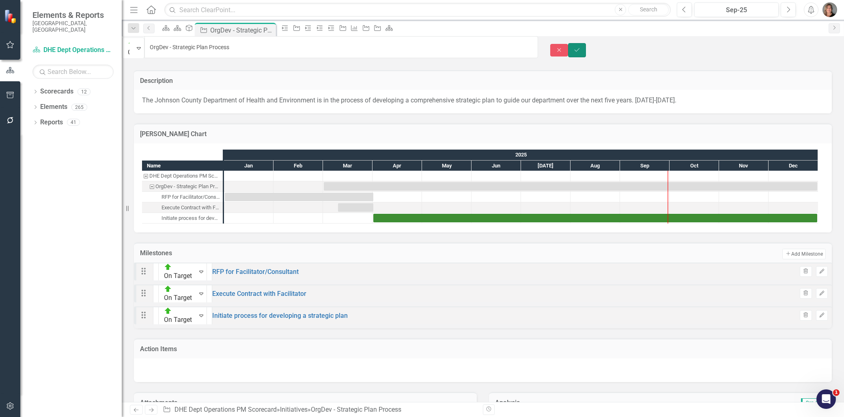
click at [581, 47] on icon "Save" at bounding box center [577, 50] width 7 height 6
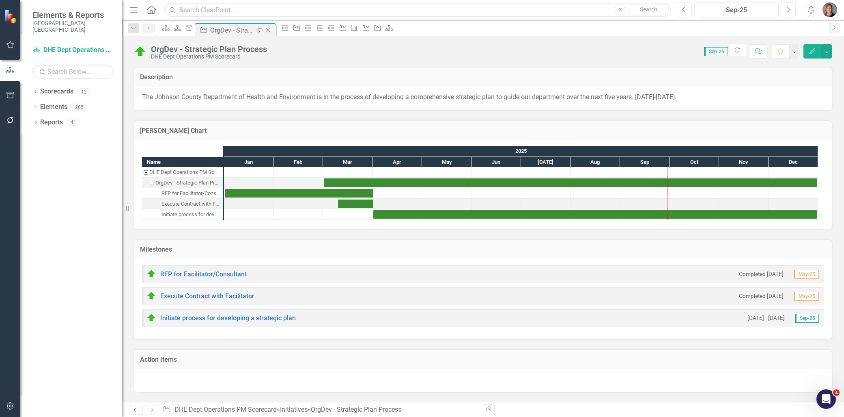
click at [208, 29] on icon "Initiative" at bounding box center [204, 30] width 8 height 6
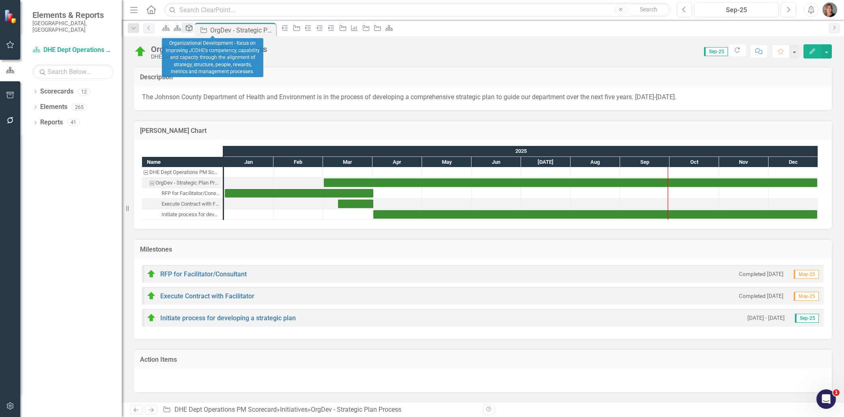
click at [193, 29] on icon "Department Goal" at bounding box center [189, 28] width 8 height 6
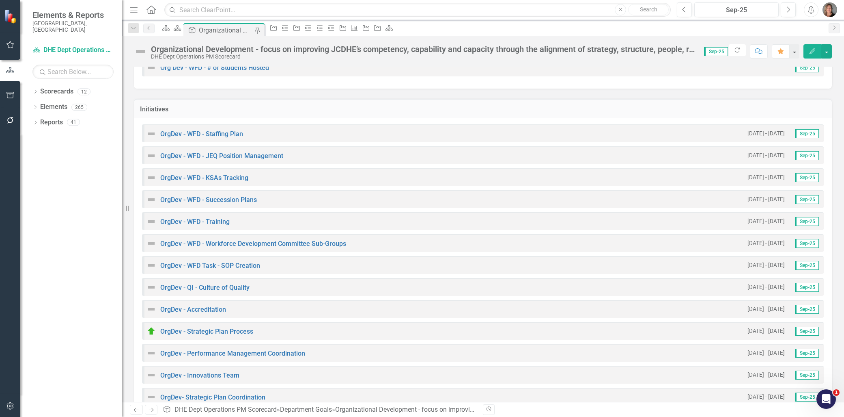
scroll to position [473, 0]
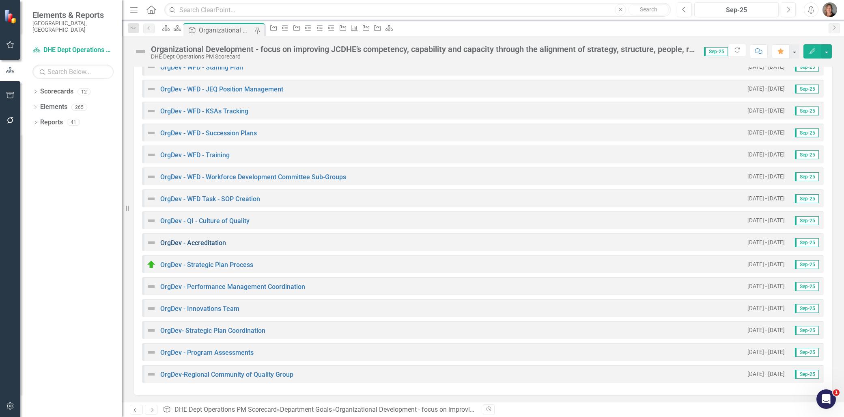
click at [205, 240] on link "OrgDev - Accreditation" at bounding box center [193, 243] width 66 height 8
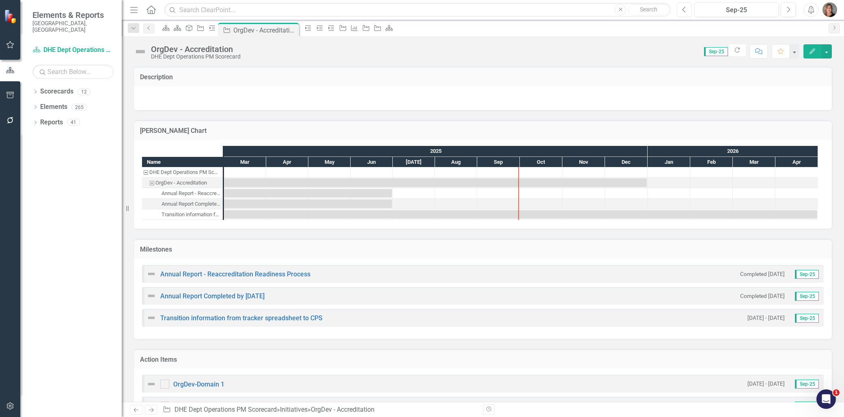
click at [683, 5] on button "Previous" at bounding box center [684, 9] width 15 height 15
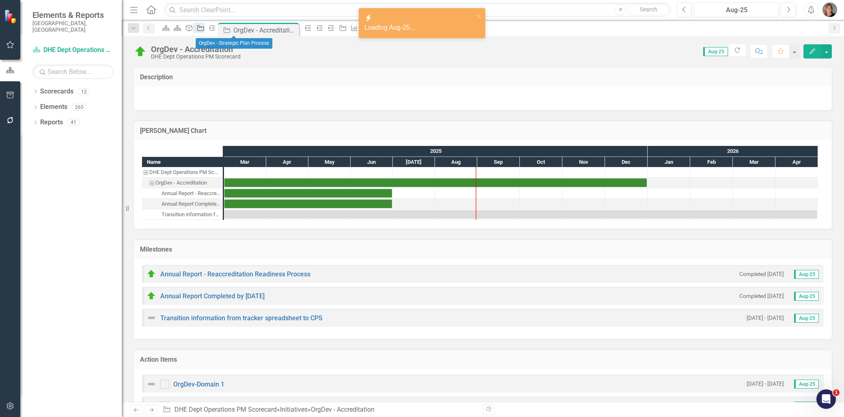
click at [204, 28] on icon at bounding box center [201, 28] width 6 height 6
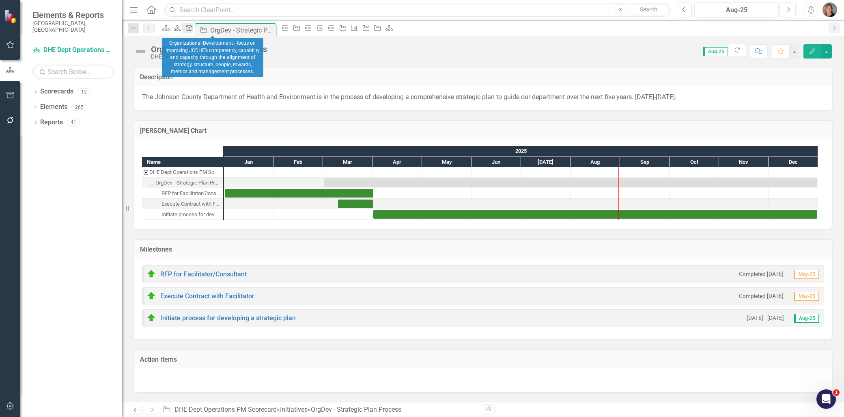
click at [193, 31] on link "Department Goal" at bounding box center [187, 28] width 11 height 10
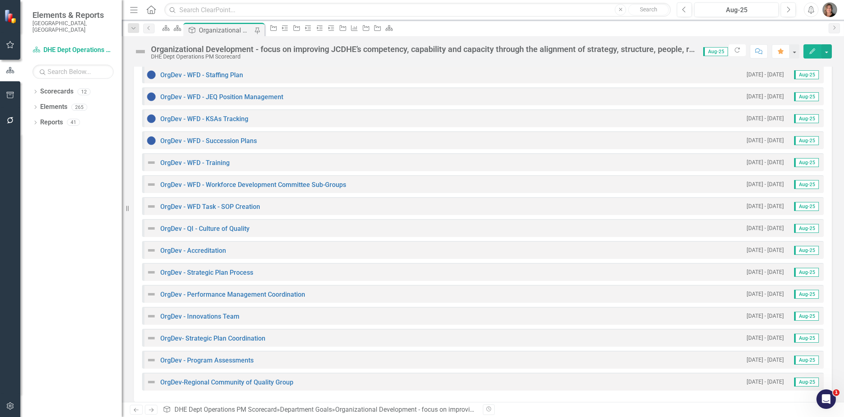
scroll to position [473, 0]
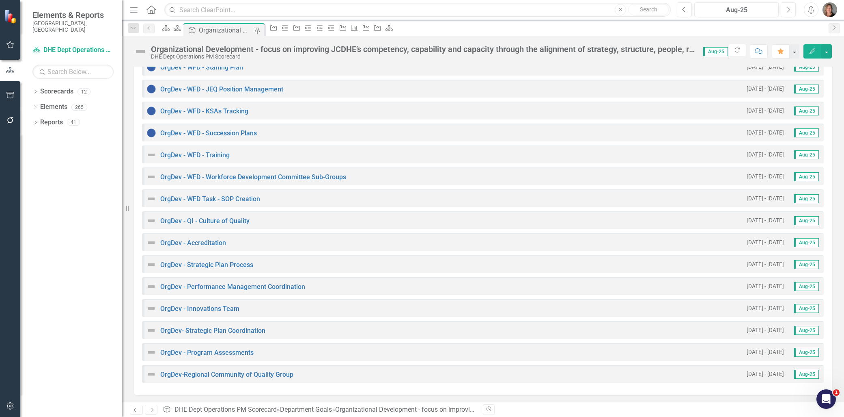
click at [155, 262] on img at bounding box center [152, 264] width 10 height 10
click at [153, 263] on img at bounding box center [152, 264] width 10 height 10
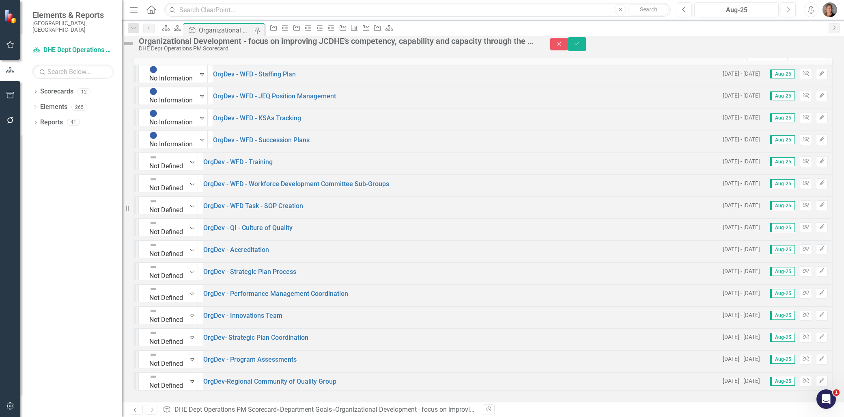
scroll to position [470, 0]
click at [190, 246] on icon "Expand" at bounding box center [192, 249] width 4 height 6
click at [190, 268] on icon "Expand" at bounding box center [192, 271] width 4 height 6
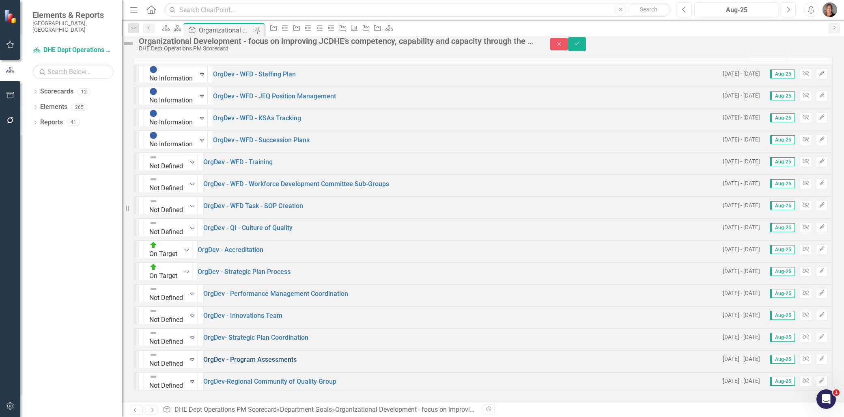
click at [212, 355] on link "OrgDev - Program Assessments" at bounding box center [249, 359] width 93 height 8
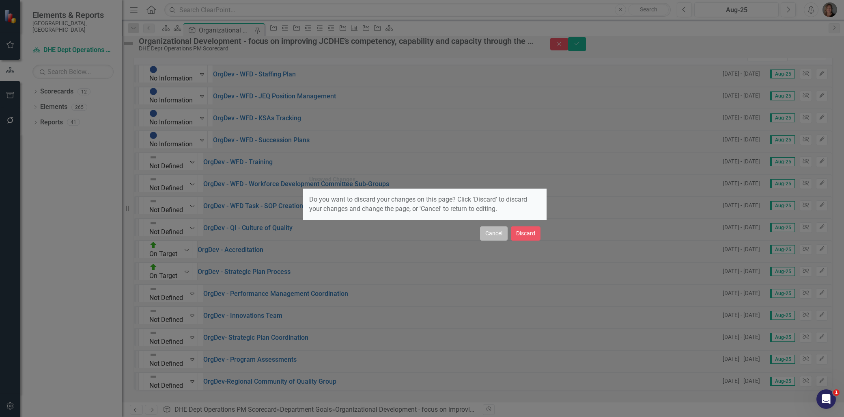
click at [503, 232] on button "Cancel" at bounding box center [494, 233] width 28 height 14
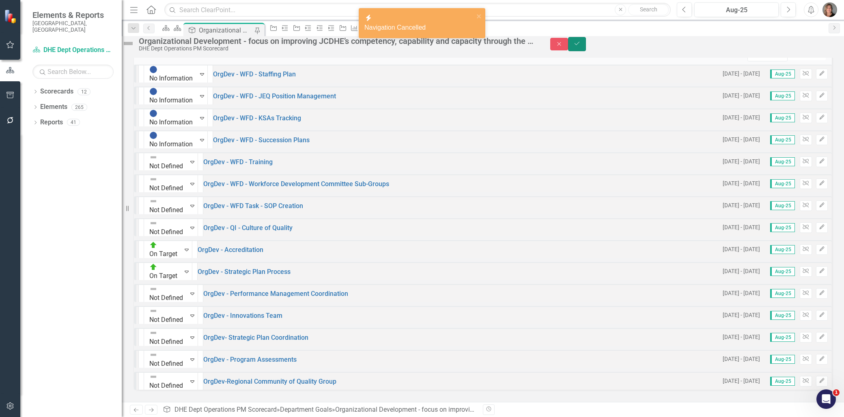
click at [581, 45] on icon "Save" at bounding box center [577, 44] width 7 height 6
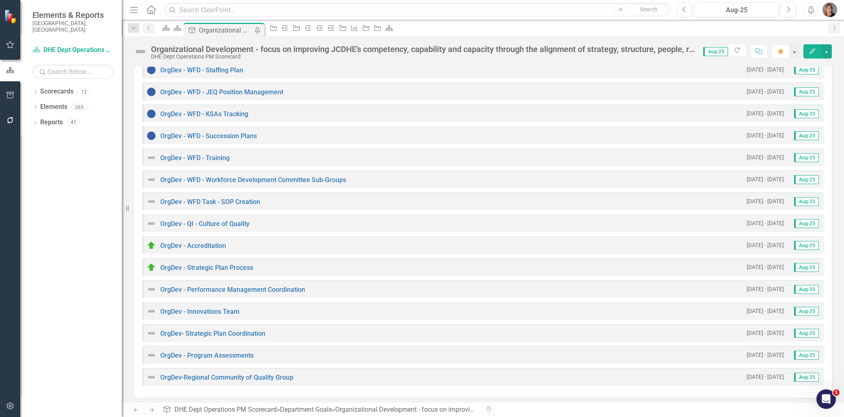
scroll to position [473, 0]
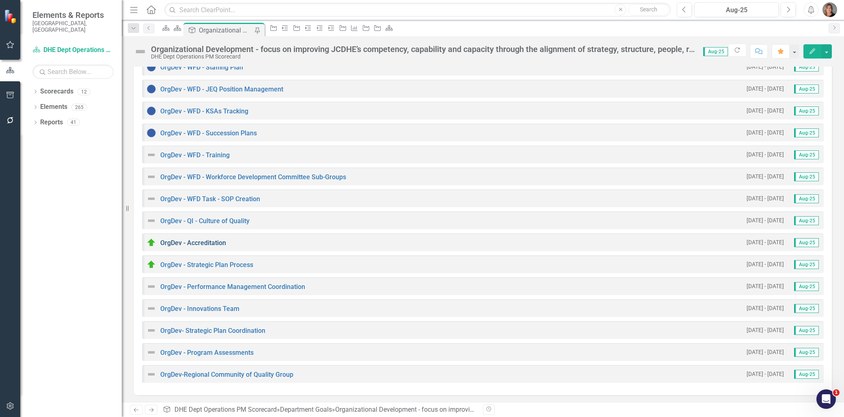
click at [208, 240] on link "OrgDev - Accreditation" at bounding box center [193, 243] width 66 height 8
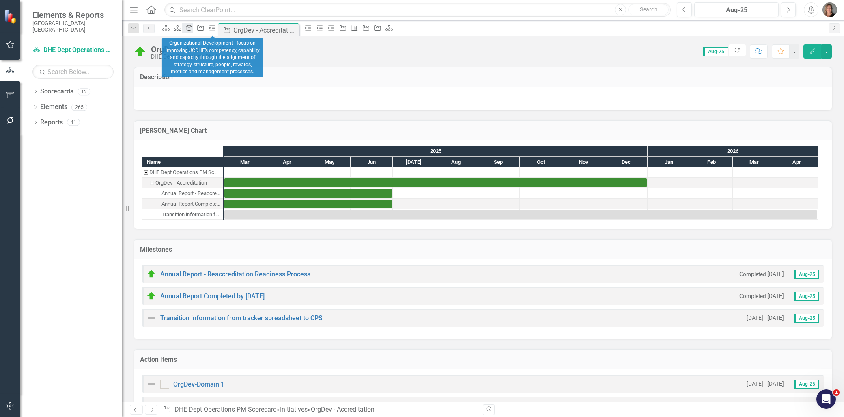
click at [192, 29] on icon at bounding box center [189, 28] width 6 height 6
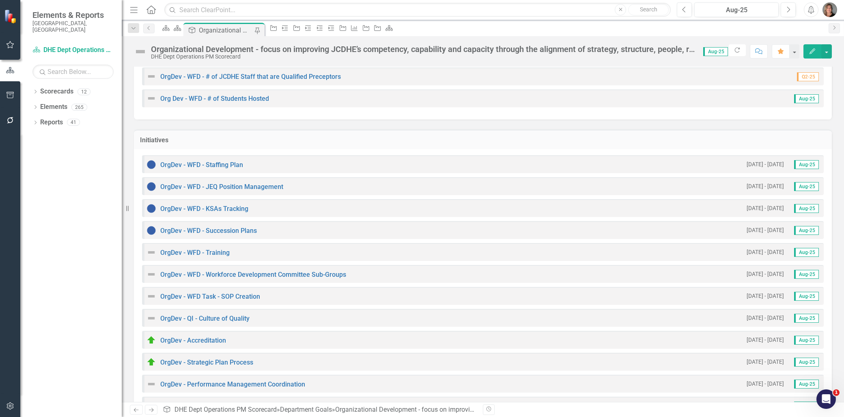
scroll to position [451, 0]
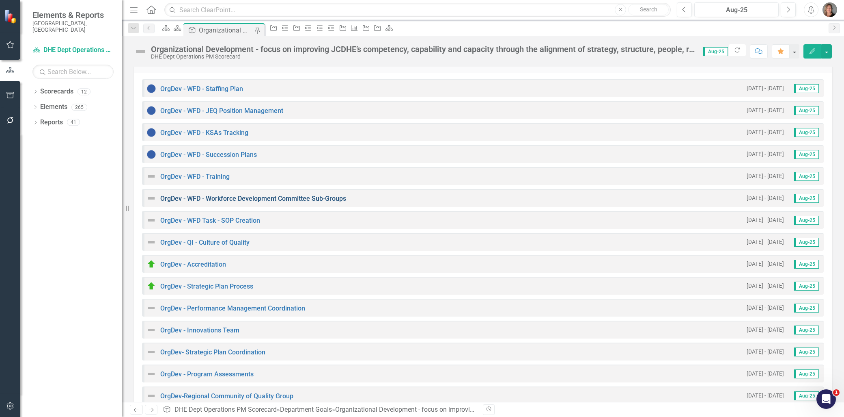
click at [266, 196] on link "OrgDev - WFD - Workforce Development Committee Sub-Groups" at bounding box center [253, 198] width 186 height 8
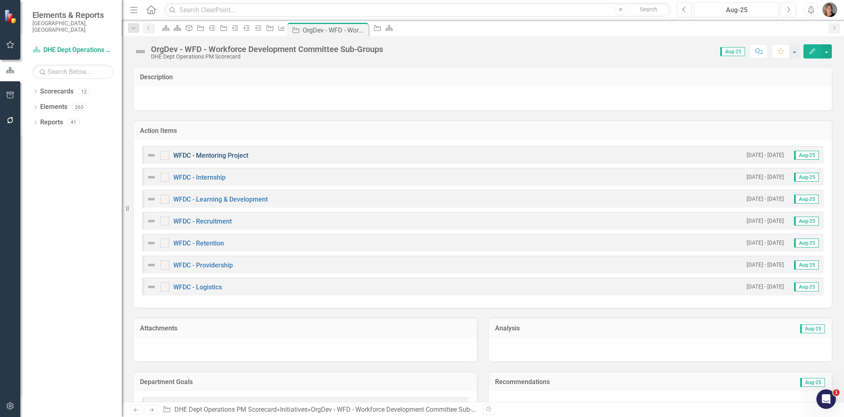
click at [208, 155] on link "WFDC - Mentoring Project" at bounding box center [210, 155] width 75 height 8
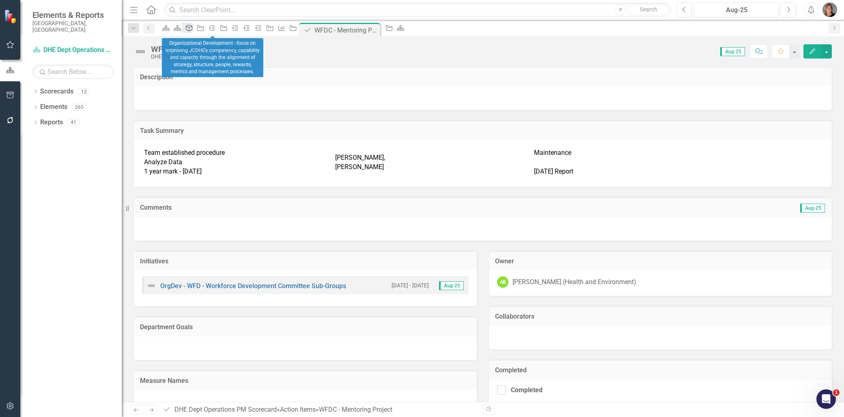
click at [193, 27] on link "Department Goal" at bounding box center [187, 28] width 11 height 10
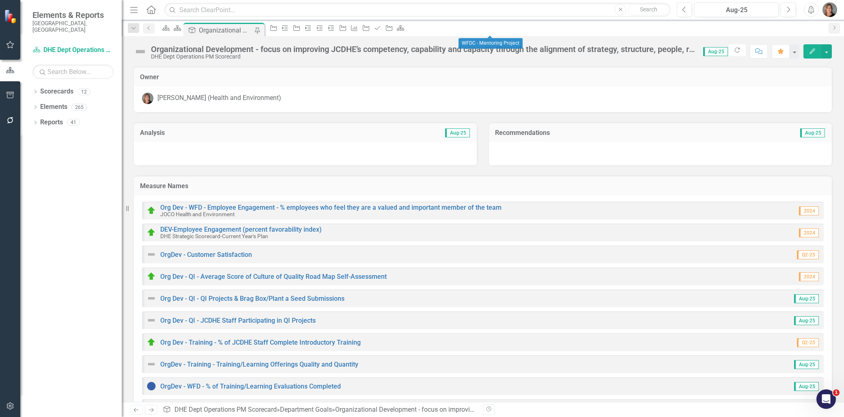
drag, startPoint x: 493, startPoint y: 28, endPoint x: 465, endPoint y: 84, distance: 62.6
click at [465, 84] on div "Owner" at bounding box center [483, 77] width 698 height 20
click at [370, 29] on icon "Initiative" at bounding box center [366, 28] width 8 height 6
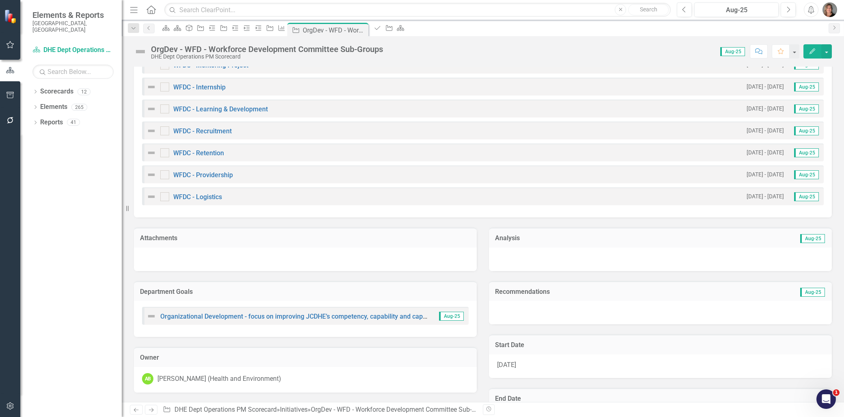
scroll to position [45, 0]
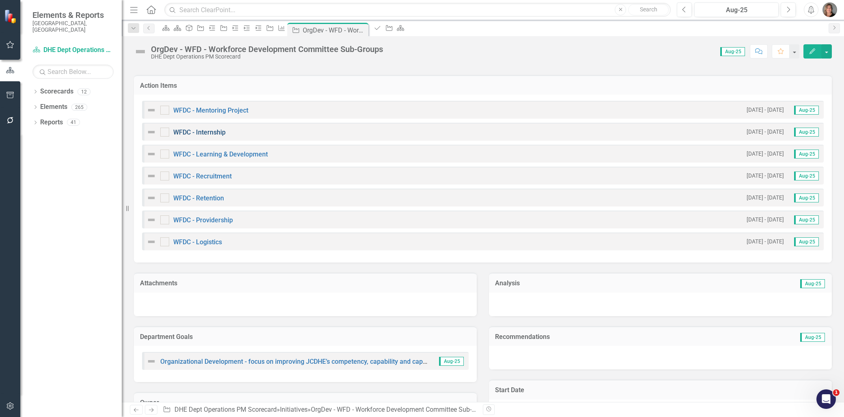
click at [216, 130] on link "WFDC - Internship" at bounding box center [199, 132] width 52 height 8
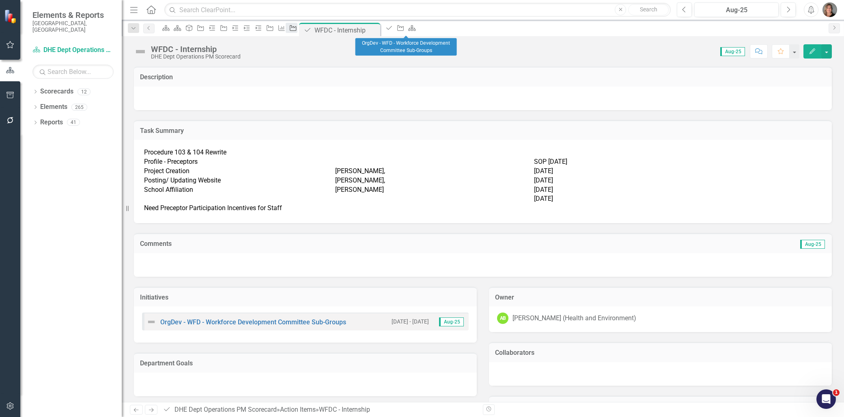
click at [297, 27] on icon "Initiative" at bounding box center [293, 28] width 8 height 6
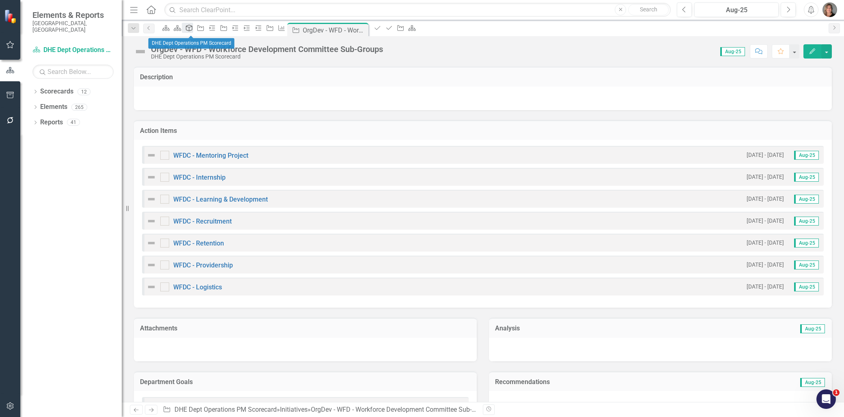
click at [193, 26] on icon "Department Goal" at bounding box center [189, 28] width 8 height 6
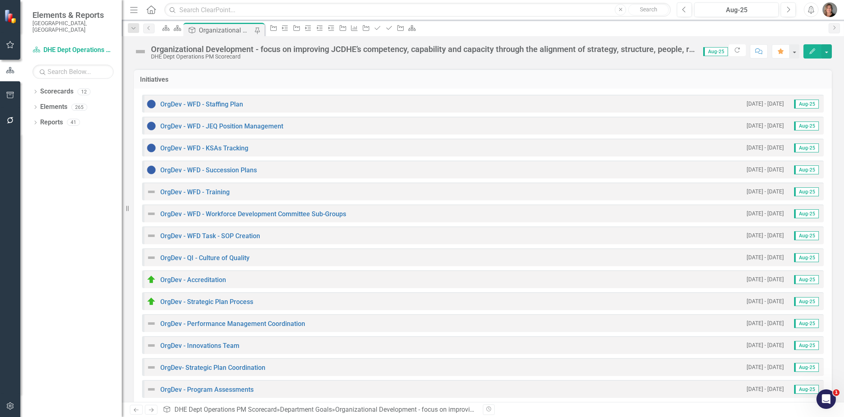
scroll to position [451, 0]
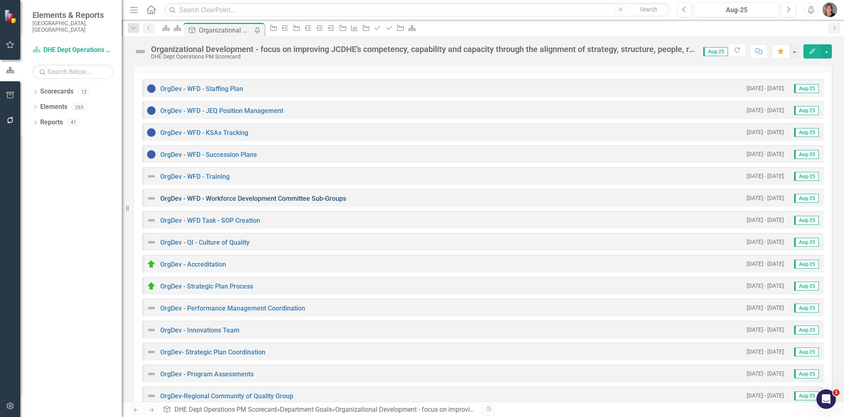
click at [254, 196] on link "OrgDev - WFD - Workforce Development Committee Sub-Groups" at bounding box center [253, 198] width 186 height 8
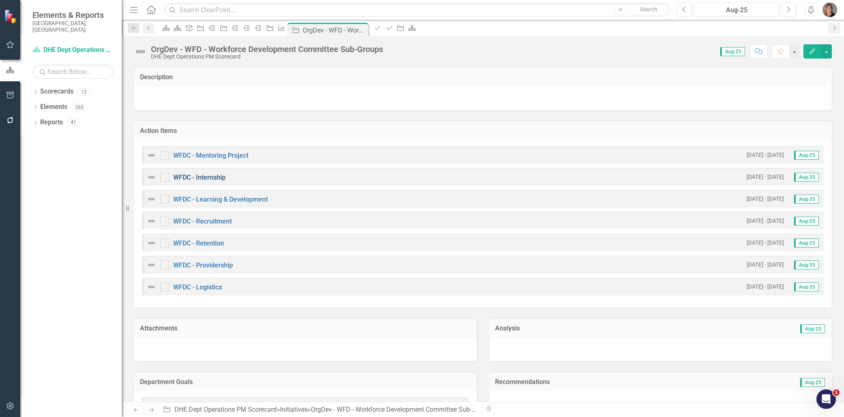
click at [214, 175] on link "WFDC - Internship" at bounding box center [199, 177] width 52 height 8
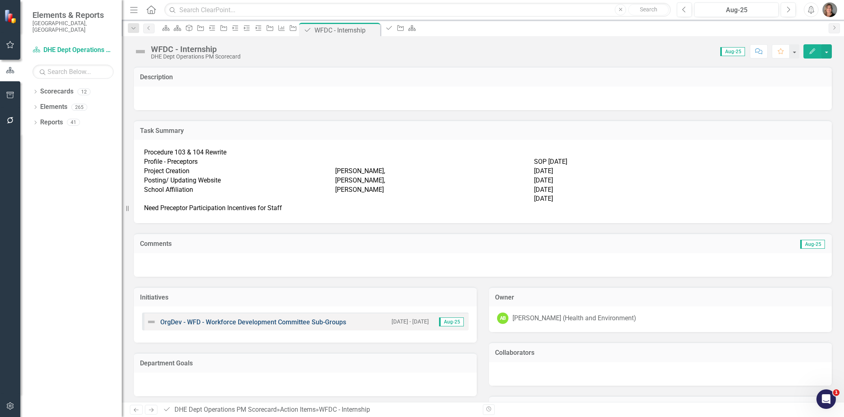
click at [321, 319] on link "OrgDev - WFD - Workforce Development Committee Sub-Groups" at bounding box center [253, 322] width 186 height 8
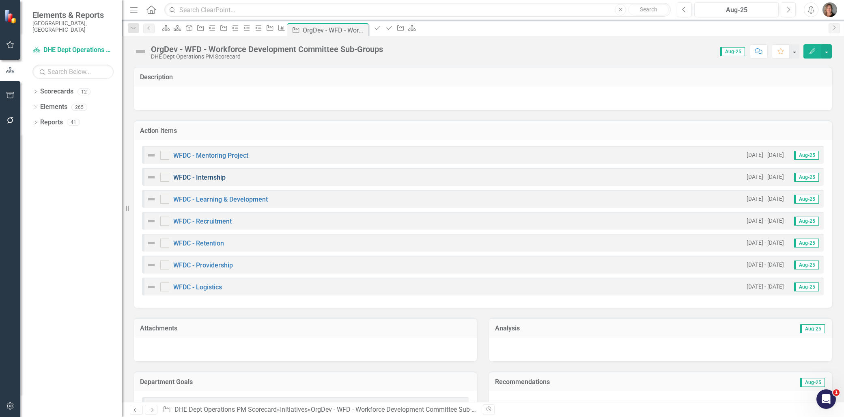
click at [214, 174] on link "WFDC - Internship" at bounding box center [199, 177] width 52 height 8
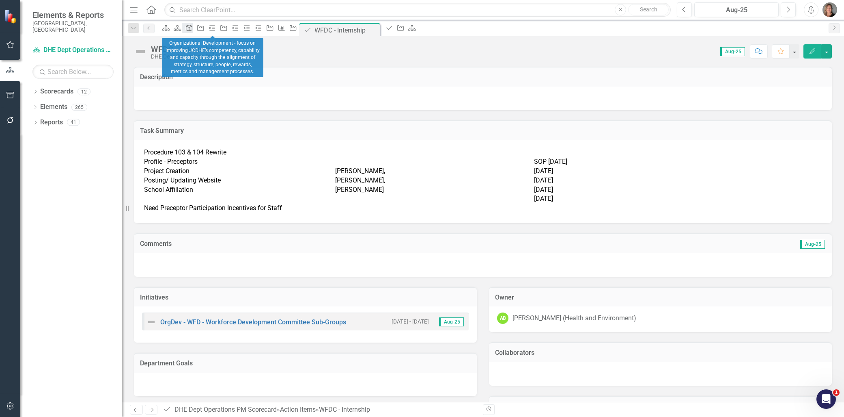
click at [192, 29] on icon at bounding box center [189, 28] width 6 height 6
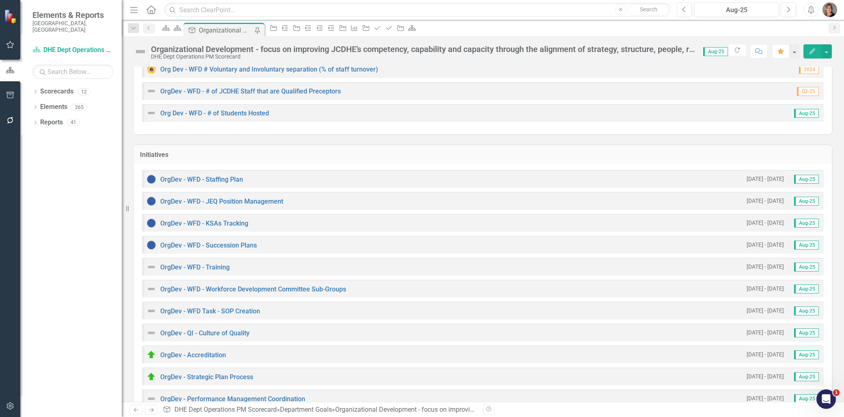
scroll to position [406, 0]
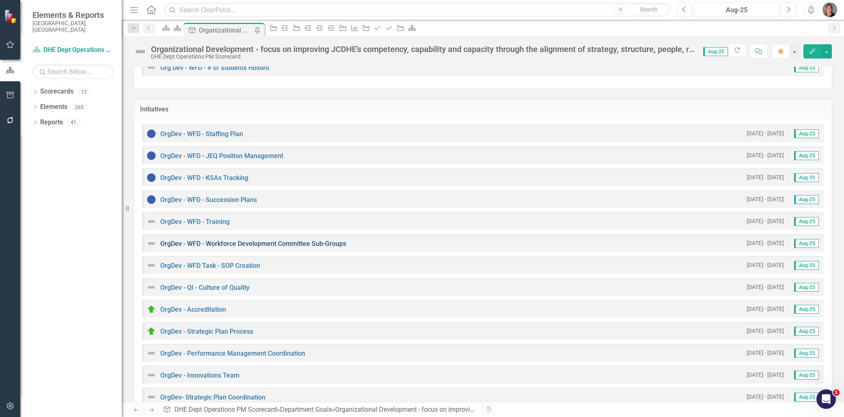
click at [246, 240] on link "OrgDev - WFD - Workforce Development Committee Sub-Groups" at bounding box center [253, 244] width 186 height 8
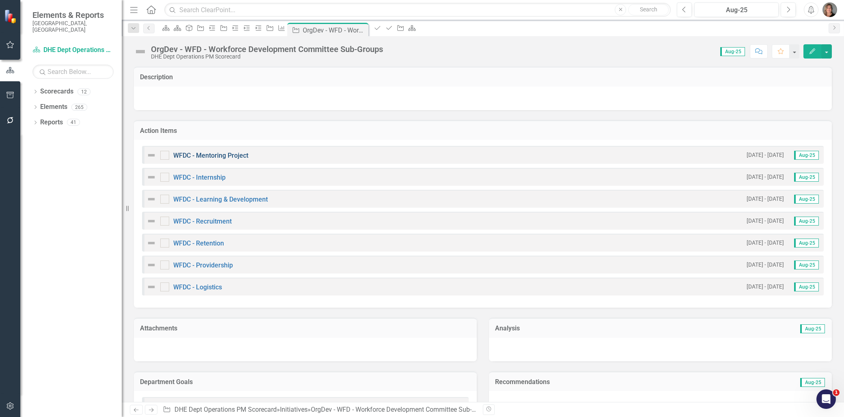
click at [238, 151] on link "WFDC - Mentoring Project" at bounding box center [210, 155] width 75 height 8
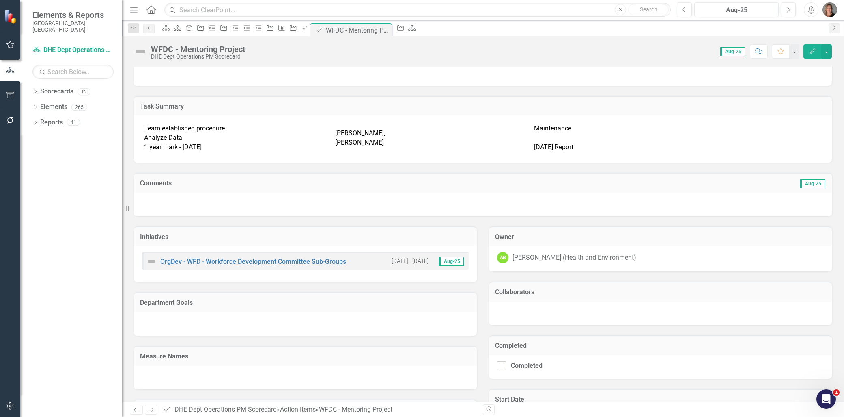
scroll to position [24, 0]
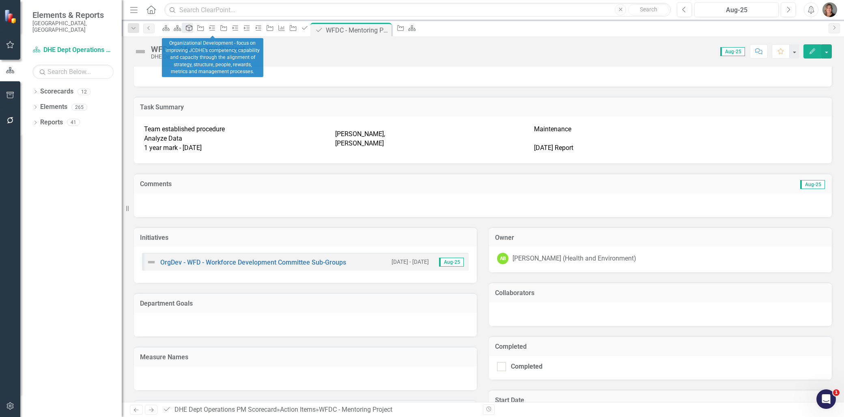
click at [193, 30] on icon "Department Goal" at bounding box center [189, 28] width 8 height 6
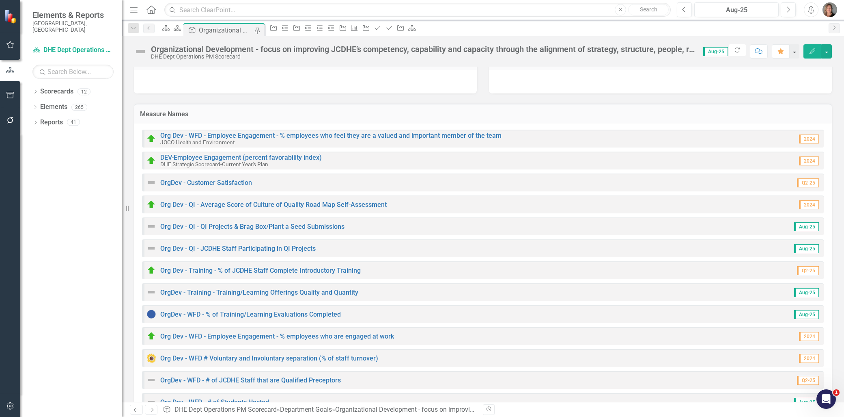
scroll to position [45, 0]
